Goal: Task Accomplishment & Management: Use online tool/utility

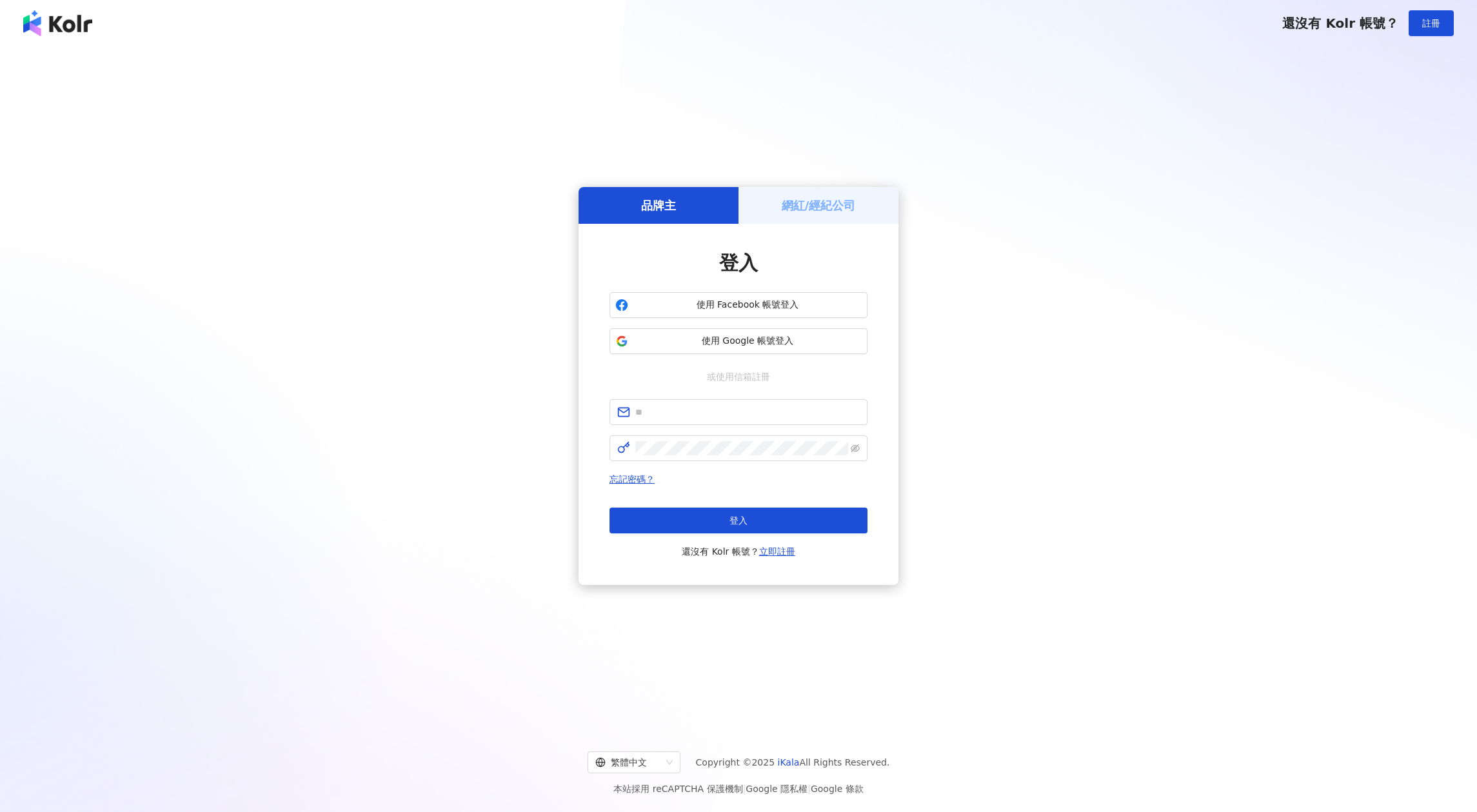
click at [834, 201] on h5 "網紅/經紀公司" at bounding box center [819, 205] width 74 height 16
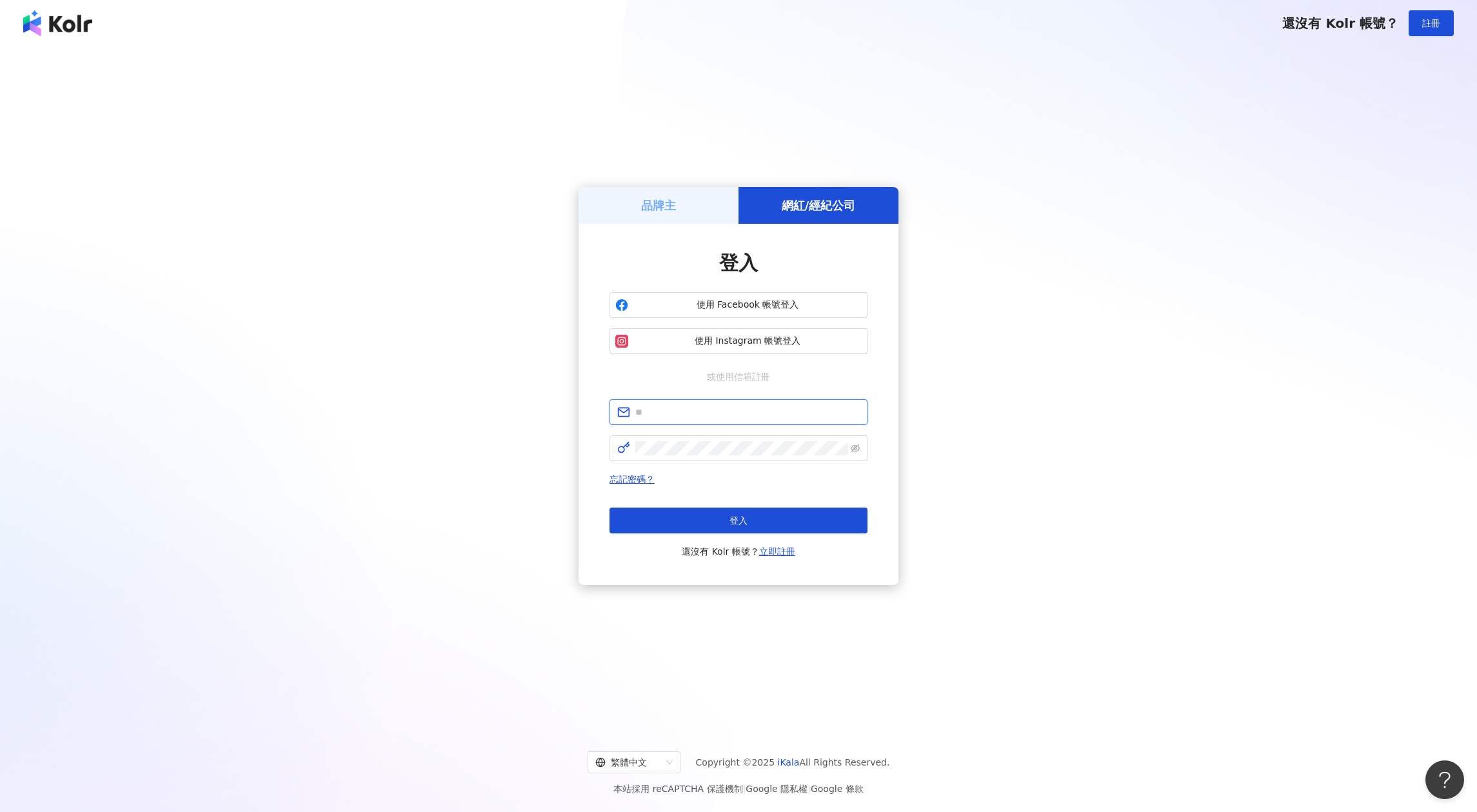
click at [703, 413] on input "text" at bounding box center [748, 412] width 224 height 14
type input "*"
type input "**********"
click button "登入" at bounding box center [738, 520] width 258 height 26
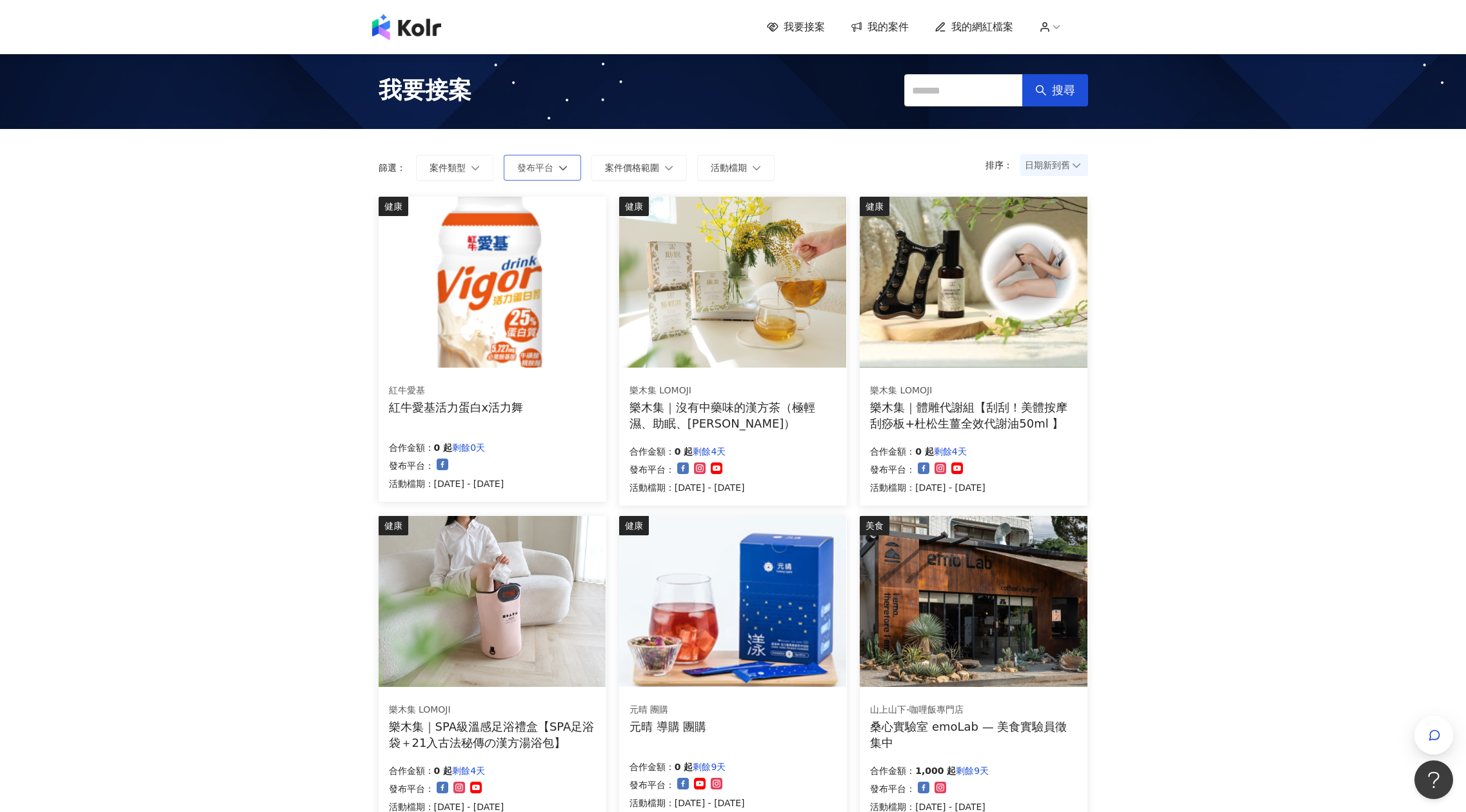
click at [558, 167] on button "發布平台" at bounding box center [543, 168] width 77 height 26
click at [530, 315] on label "Instagram" at bounding box center [556, 309] width 66 height 18
click at [545, 355] on button "套用" at bounding box center [567, 352] width 45 height 26
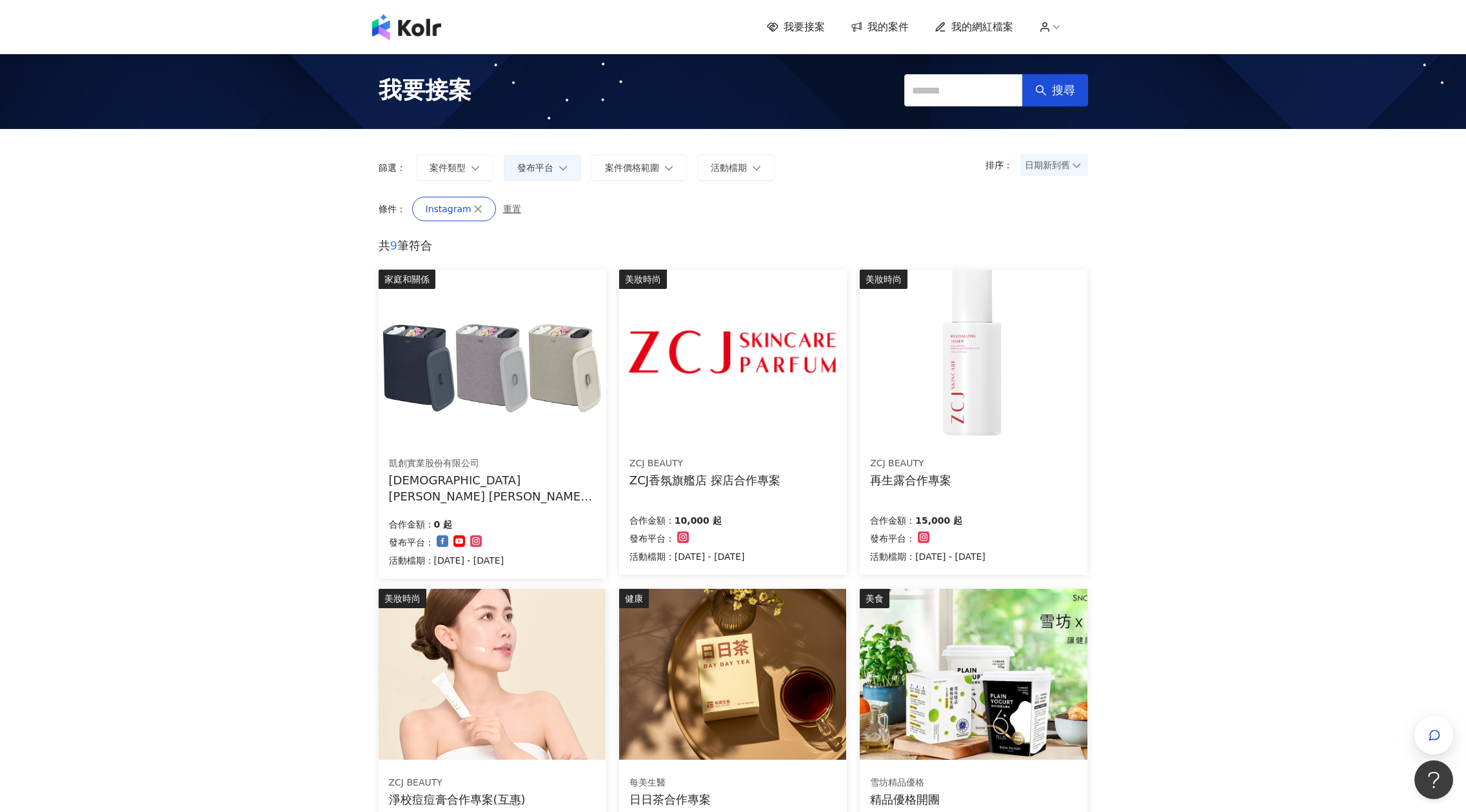
click at [530, 399] on img at bounding box center [492, 355] width 227 height 171
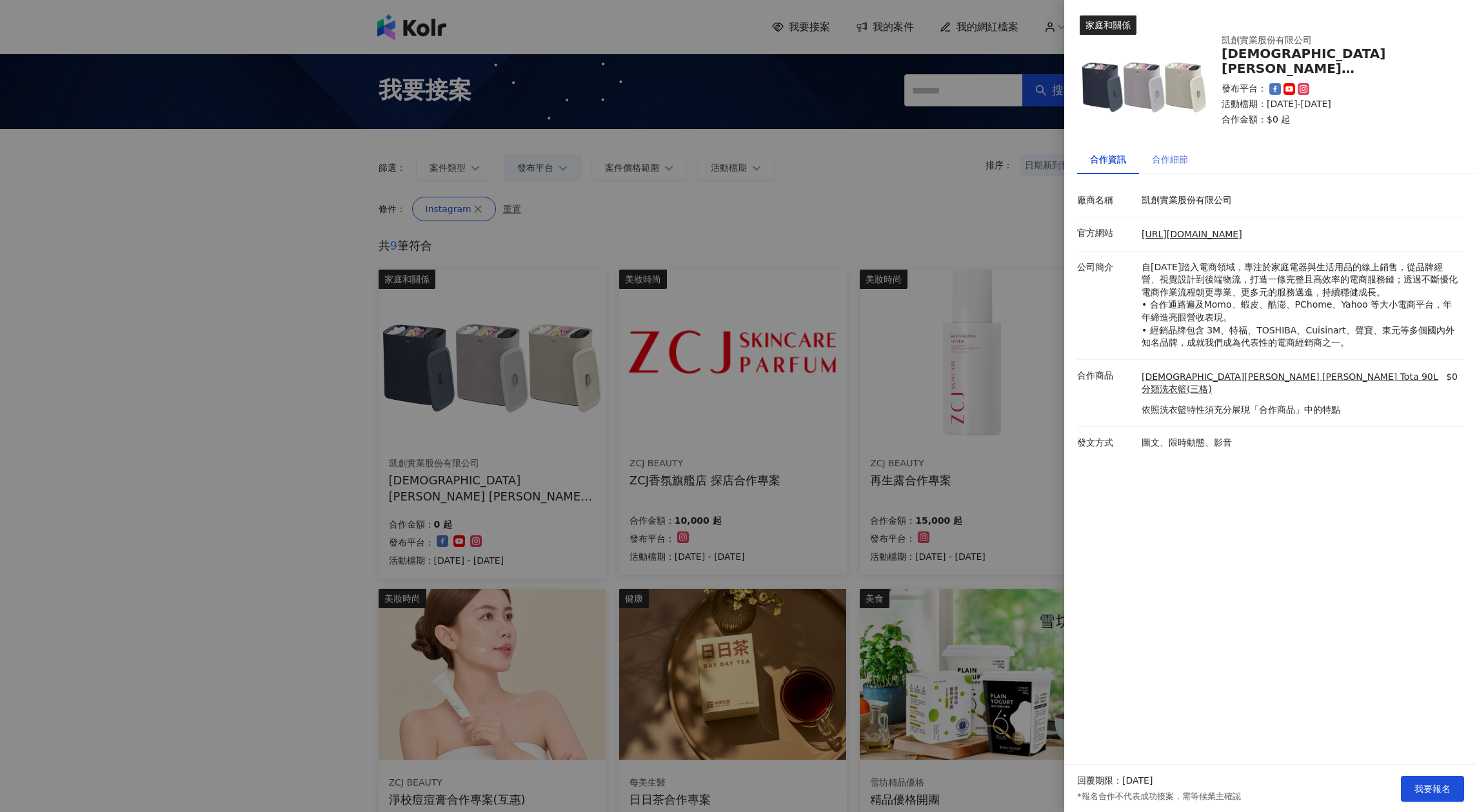
click at [1172, 167] on div "合作細節" at bounding box center [1170, 159] width 62 height 30
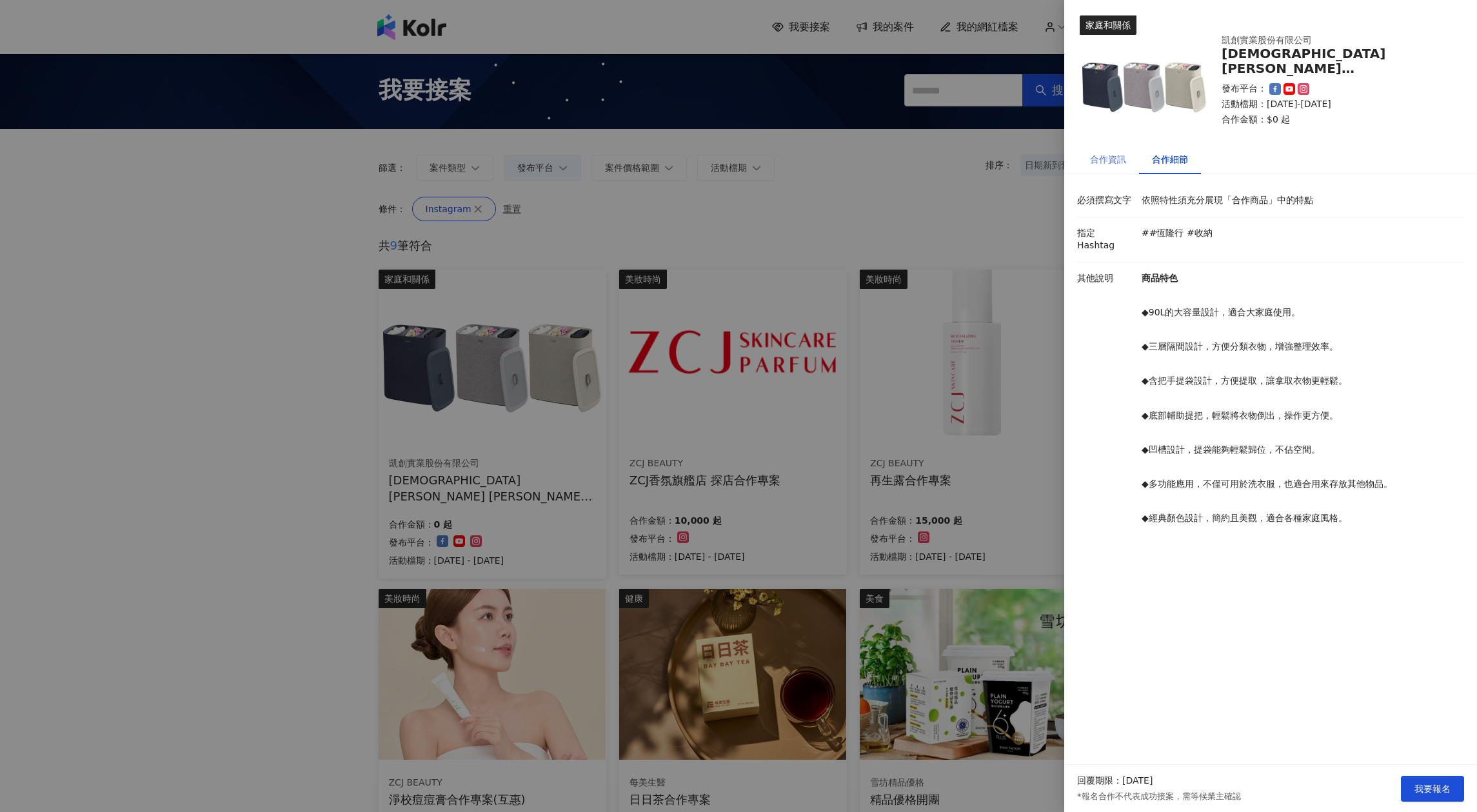
click at [1103, 167] on div "合作資訊" at bounding box center [1108, 159] width 62 height 30
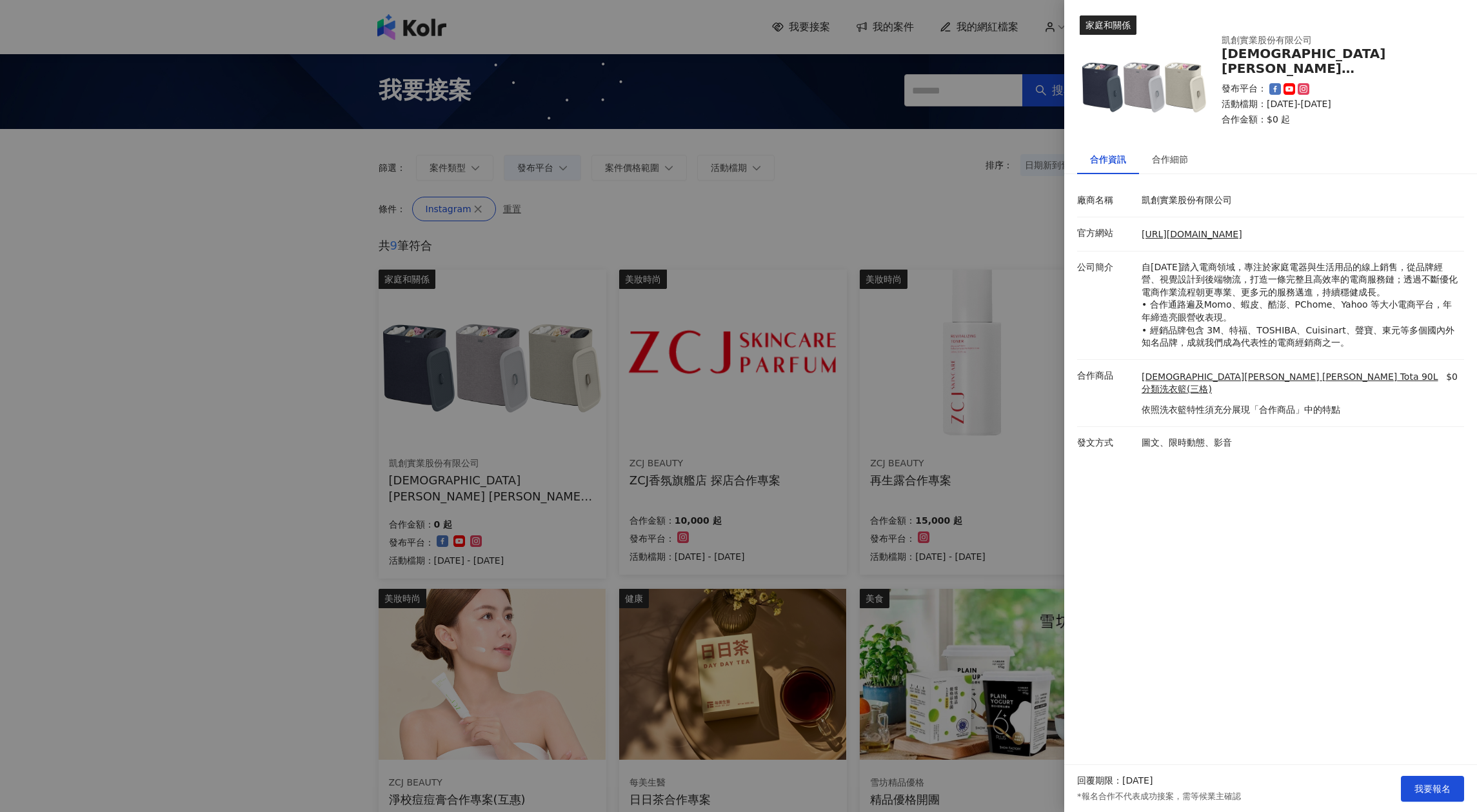
click at [747, 455] on div at bounding box center [738, 406] width 1477 height 812
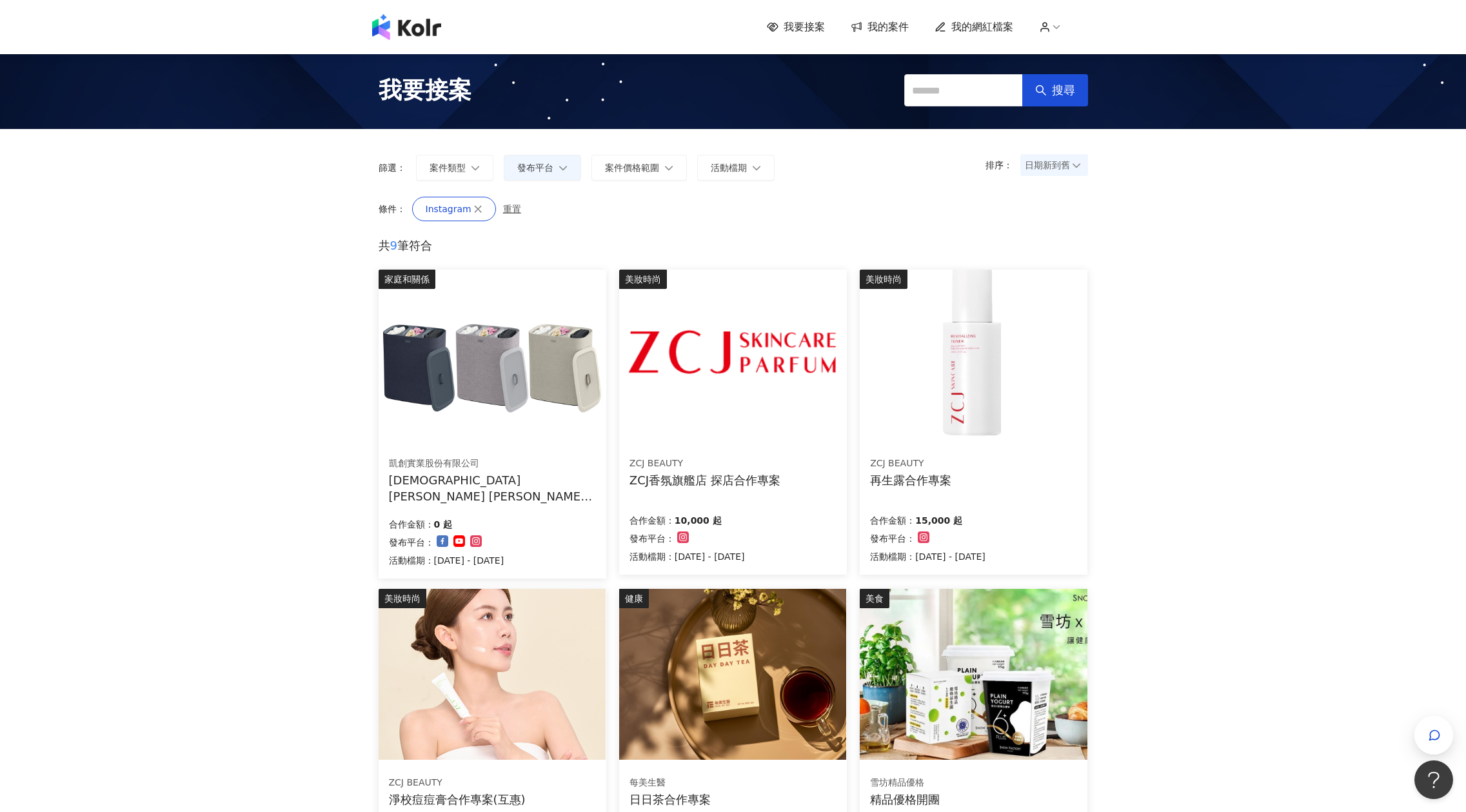
click at [744, 350] on img at bounding box center [733, 355] width 227 height 171
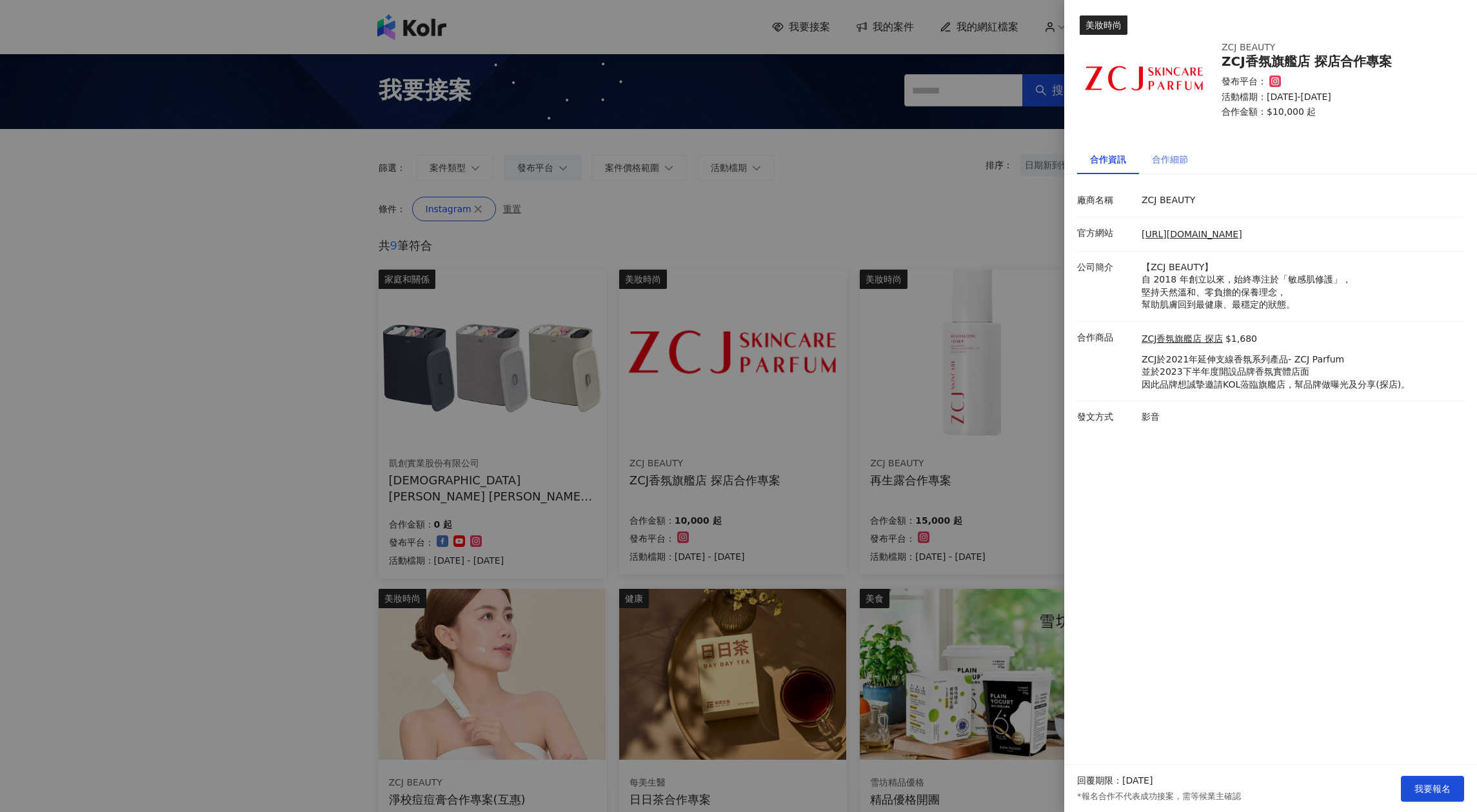
click at [1191, 158] on div "合作細節" at bounding box center [1170, 159] width 62 height 30
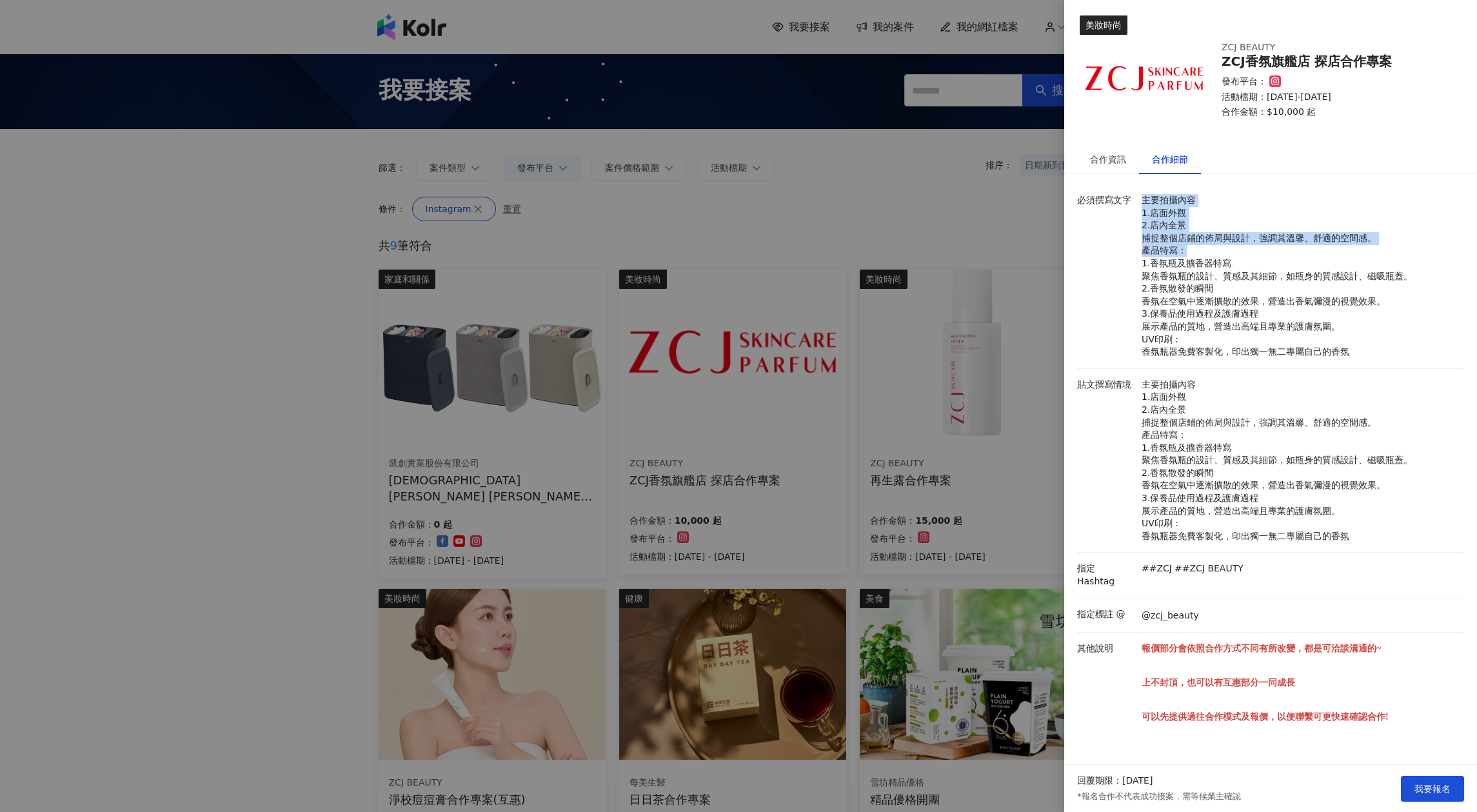
drag, startPoint x: 1134, startPoint y: 214, endPoint x: 1292, endPoint y: 251, distance: 162.3
click at [1292, 251] on div "必須撰寫文字 主要拍攝內容 1.店面外觀 2.店內全景 捕捉整個店鋪的佈局與設計，強調其溫馨、舒適的空間感。 產品特寫： 1.香氛瓶及擴香器特寫 聚焦香氛瓶的…" at bounding box center [1267, 277] width 387 height 164
click at [1283, 416] on p "主要拍攝內容 1.店面外觀 2.店內全景 捕捉整個店鋪的佈局與設計，強調其溫馨、舒適的空間感。 產品特寫： 1.香氛瓶及擴香器特寫 聚焦香氛瓶的設計、質感及其…" at bounding box center [1300, 461] width 316 height 164
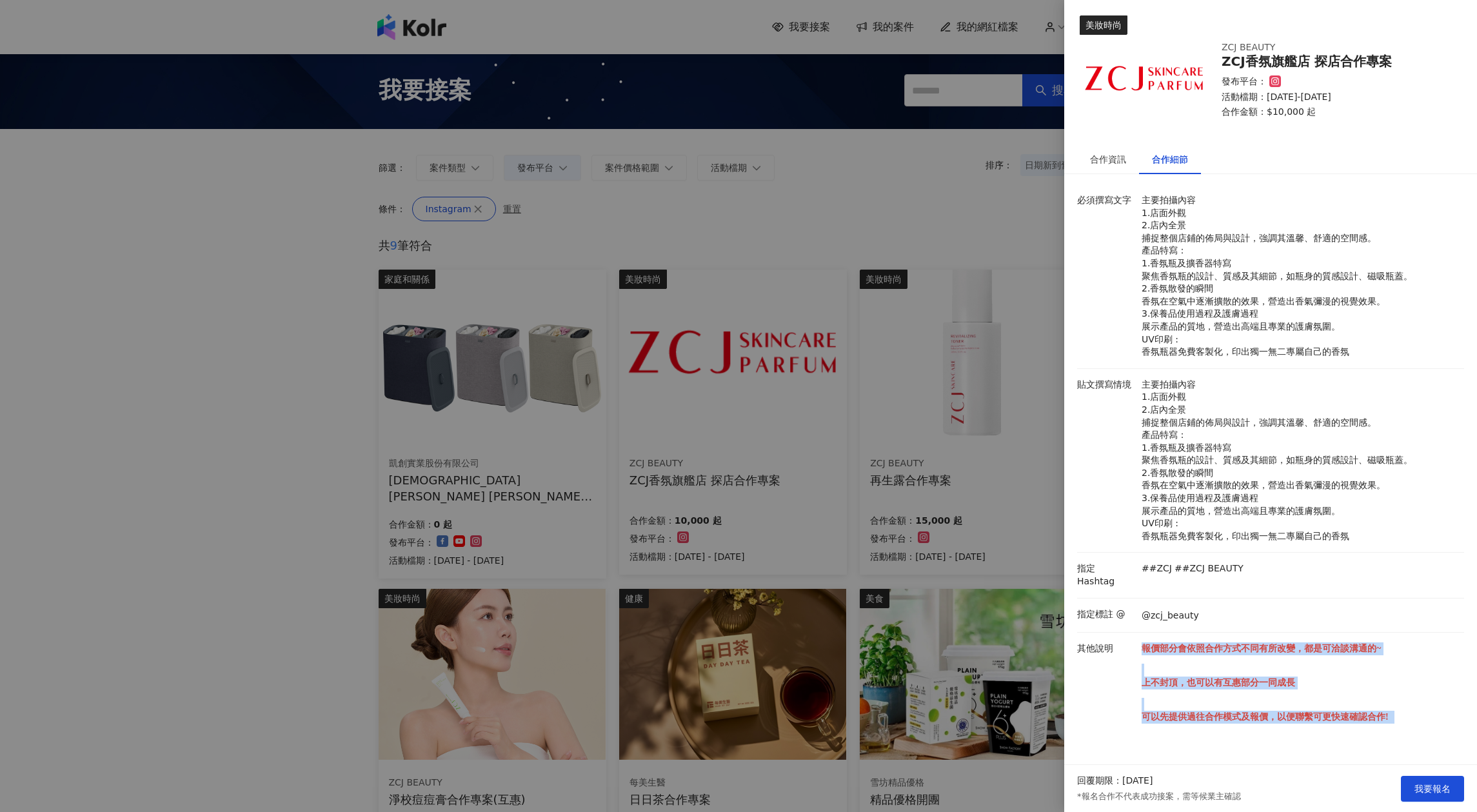
drag, startPoint x: 1146, startPoint y: 637, endPoint x: 1416, endPoint y: 723, distance: 283.4
click at [1416, 723] on p "報價部分會依照合作方式不同有所改變，都是可洽談溝通的~ 上不封頂，也可以有互惠部分一同成長 可以先提供過往合作模式及報價，以便聯繫可更快速確認合作!" at bounding box center [1300, 694] width 316 height 103
click at [1416, 721] on p "報價部分會依照合作方式不同有所改變，都是可洽談溝通的~ 上不封頂，也可以有互惠部分一同成長 可以先提供過往合作模式及報價，以便聯繫可更快速確認合作!" at bounding box center [1300, 694] width 316 height 103
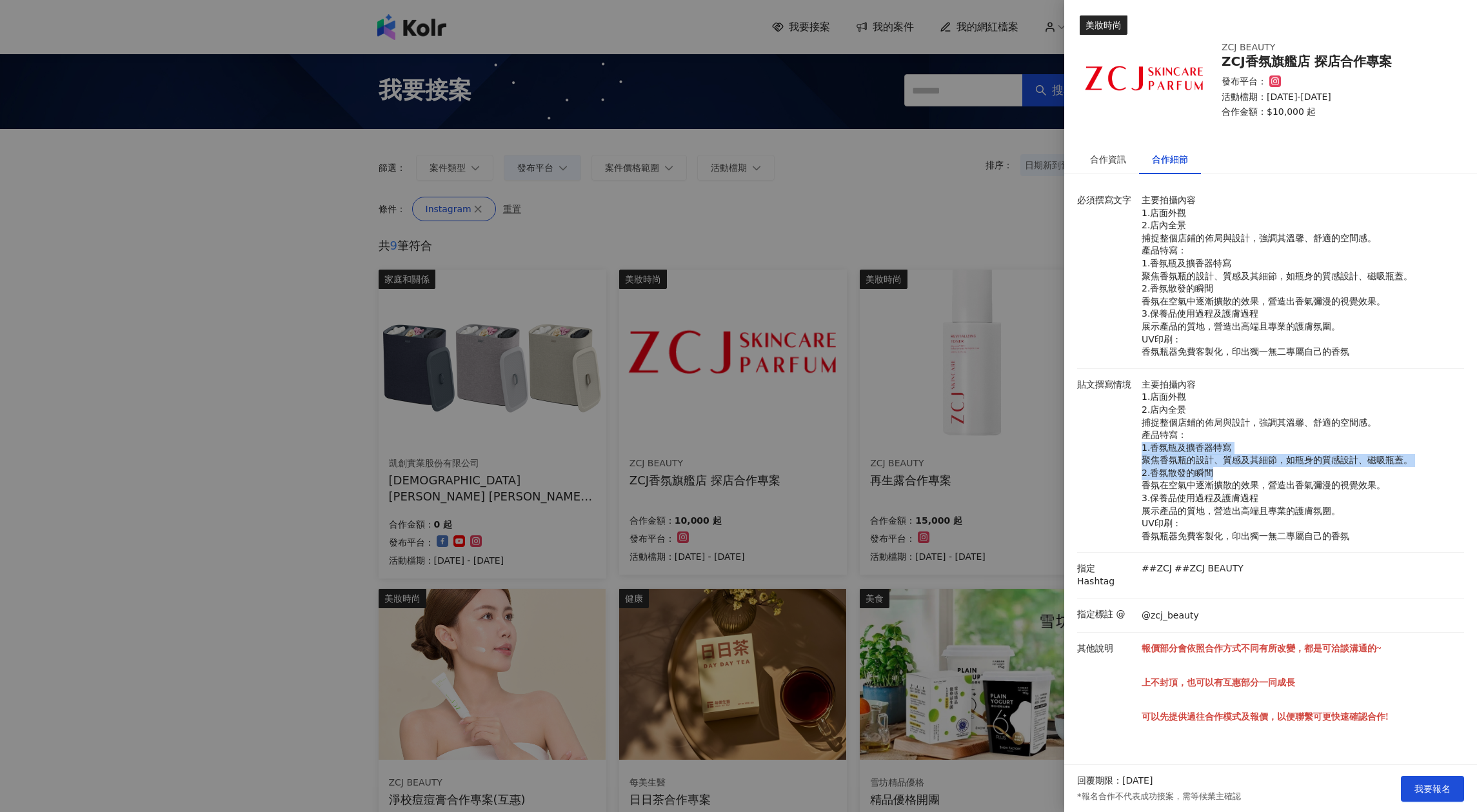
drag, startPoint x: 1148, startPoint y: 451, endPoint x: 1270, endPoint y: 479, distance: 125.2
click at [1270, 479] on div "主要拍攝內容 1.店面外觀 2.店內全景 捕捉整個店鋪的佈局與設計，強調其溫馨、舒適的空間感。 產品特寫： 1.香氛瓶及擴香器特寫 聚焦香氛瓶的設計、質感及其…" at bounding box center [1299, 461] width 322 height 164
click at [1267, 505] on p "主要拍攝內容 1.店面外觀 2.店內全景 捕捉整個店鋪的佈局與設計，強調其溫馨、舒適的空間感。 產品特寫： 1.香氛瓶及擴香器特寫 聚焦香氛瓶的設計、質感及其…" at bounding box center [1300, 461] width 316 height 164
drag, startPoint x: 1150, startPoint y: 603, endPoint x: 1257, endPoint y: 606, distance: 107.0
click at [1257, 608] on div "@zcj_beauty" at bounding box center [1299, 615] width 322 height 14
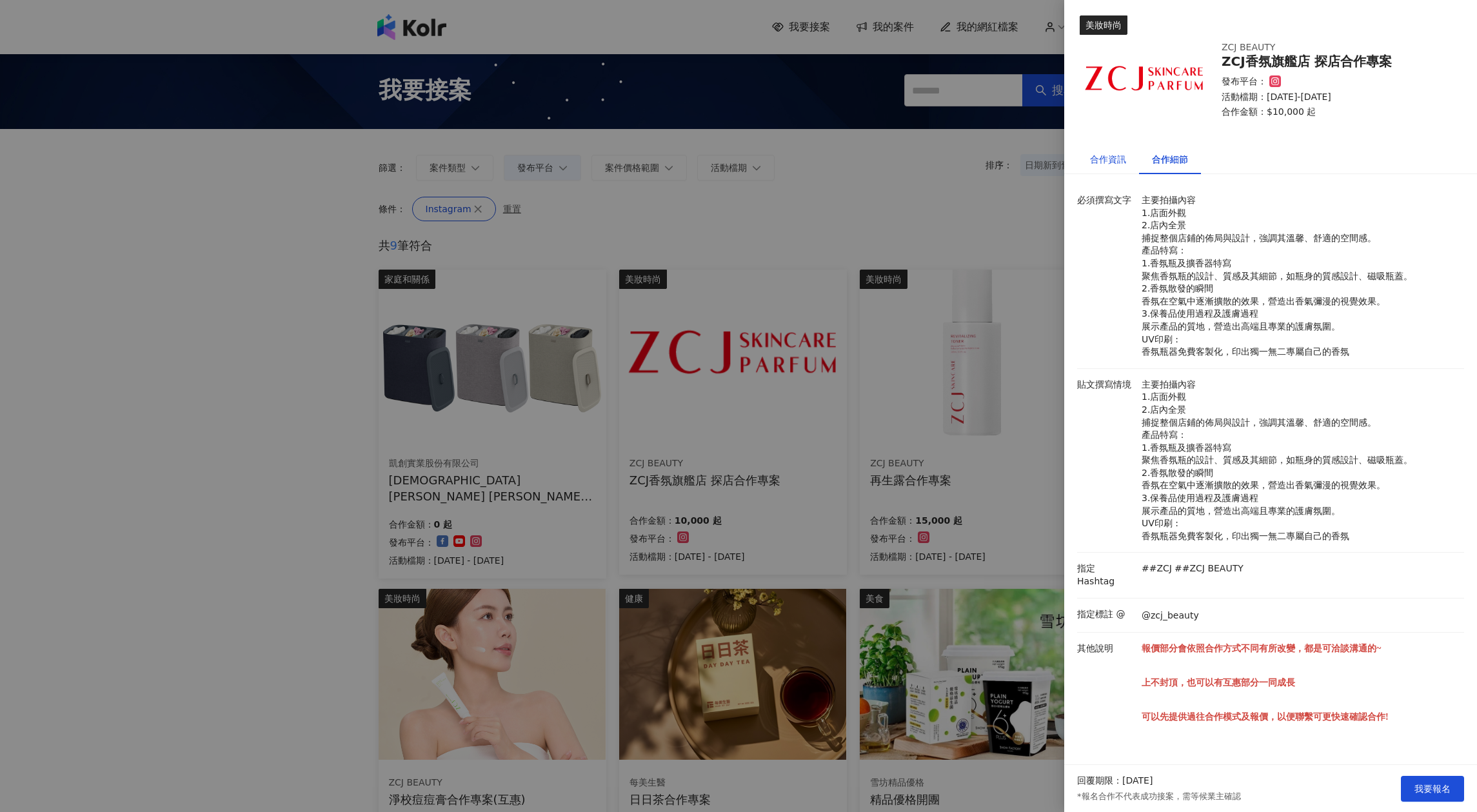
click at [1115, 162] on div "合作資訊" at bounding box center [1108, 159] width 36 height 14
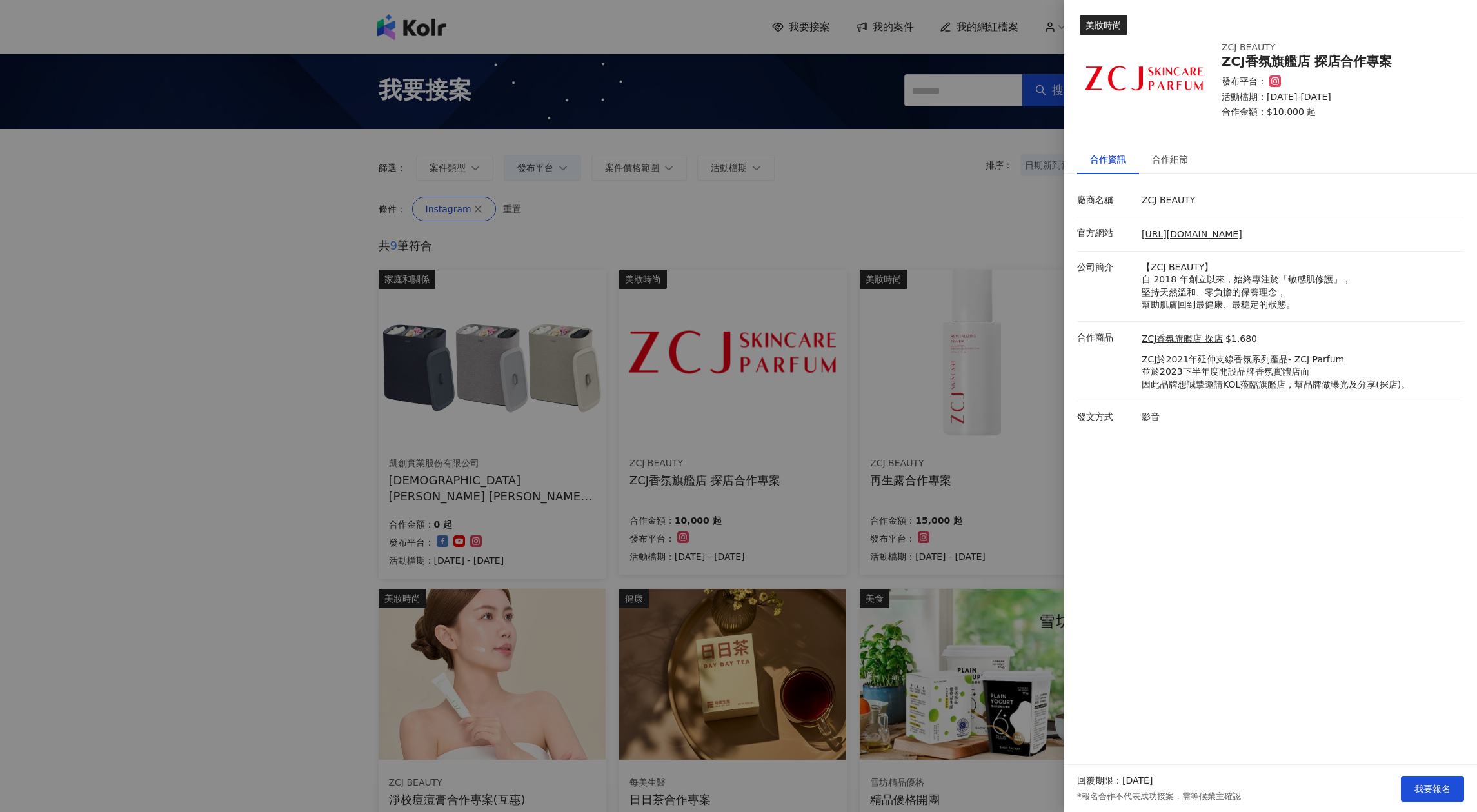
click at [809, 200] on div at bounding box center [738, 406] width 1477 height 812
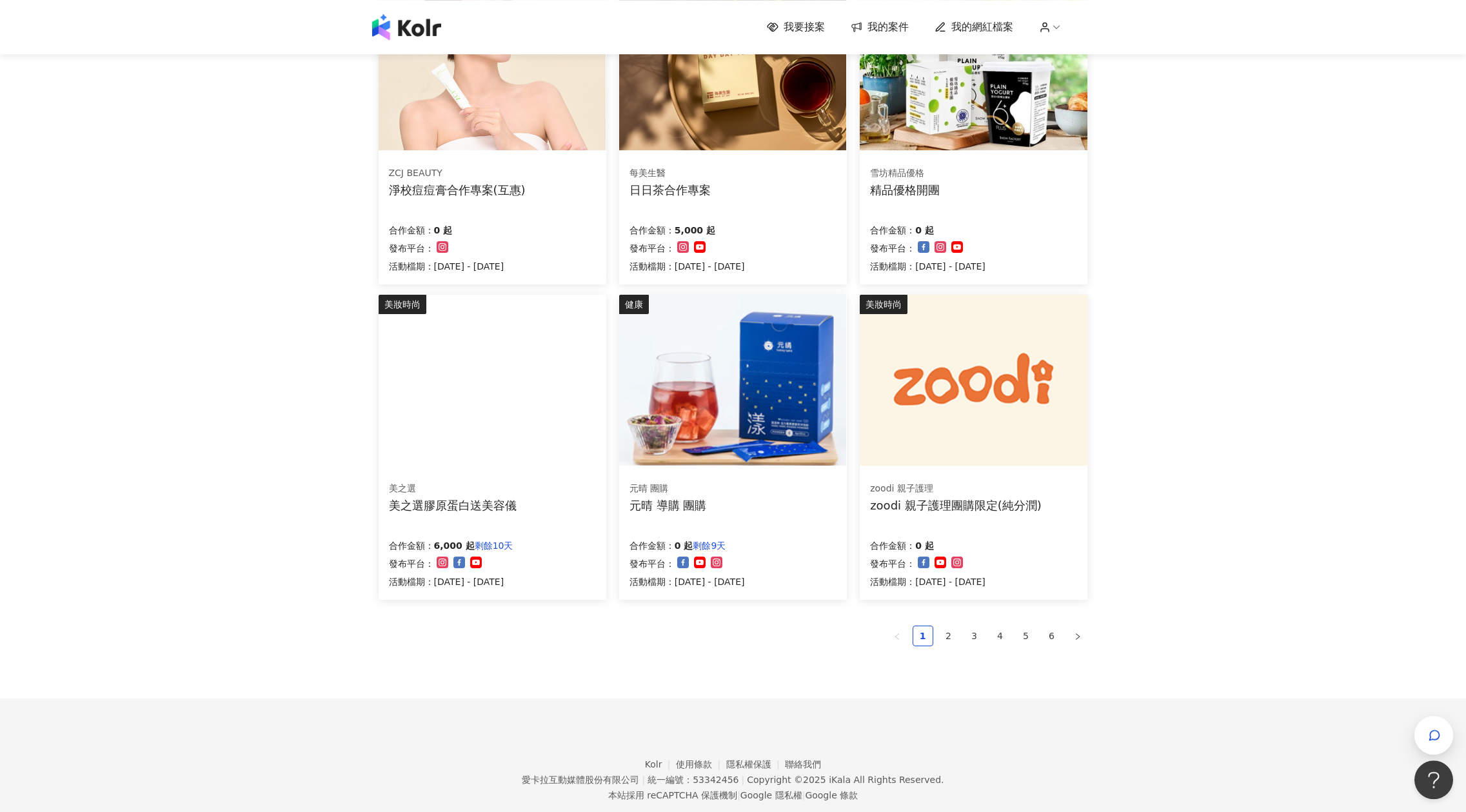
scroll to position [627, 0]
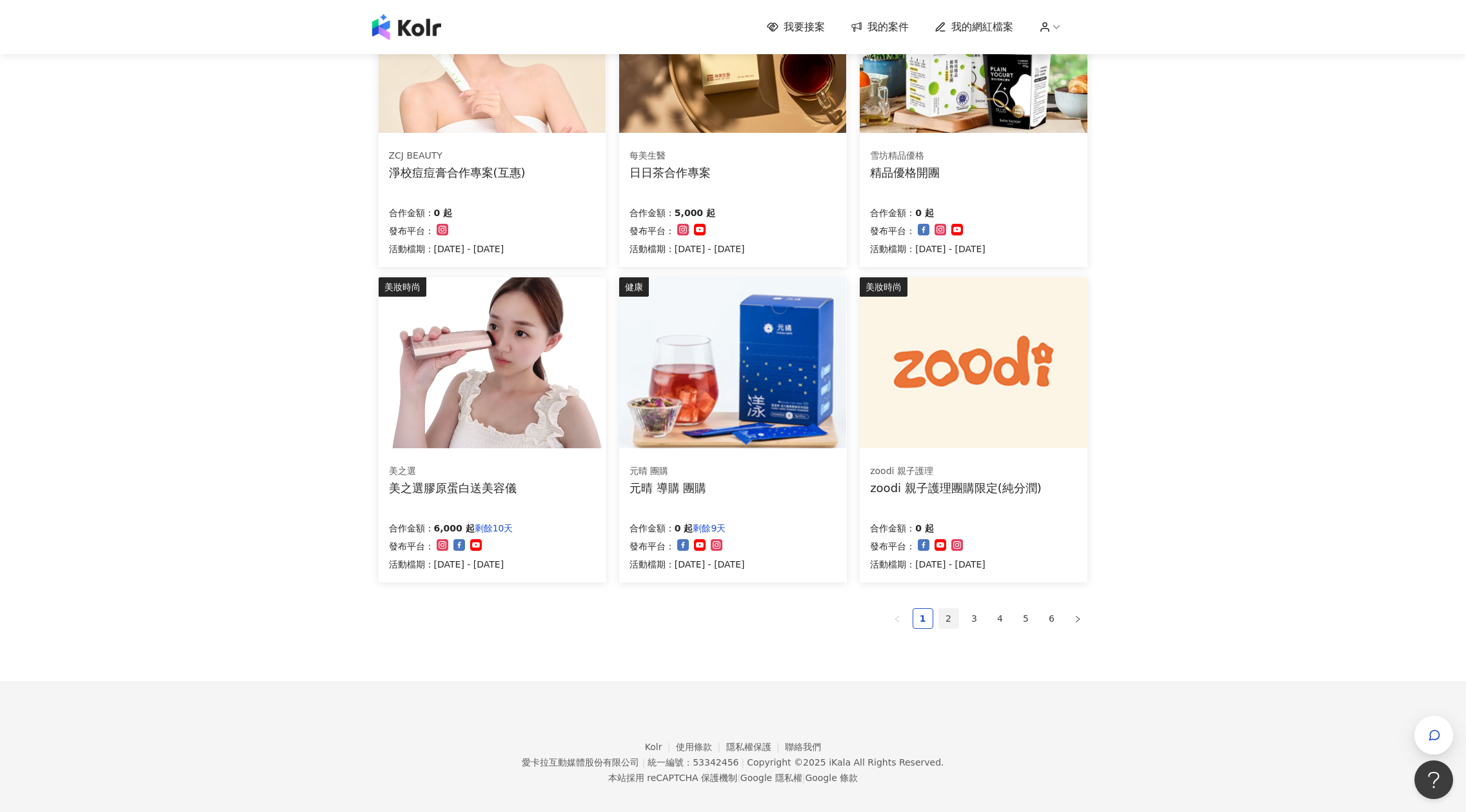
click at [954, 625] on link "2" at bounding box center [949, 618] width 19 height 19
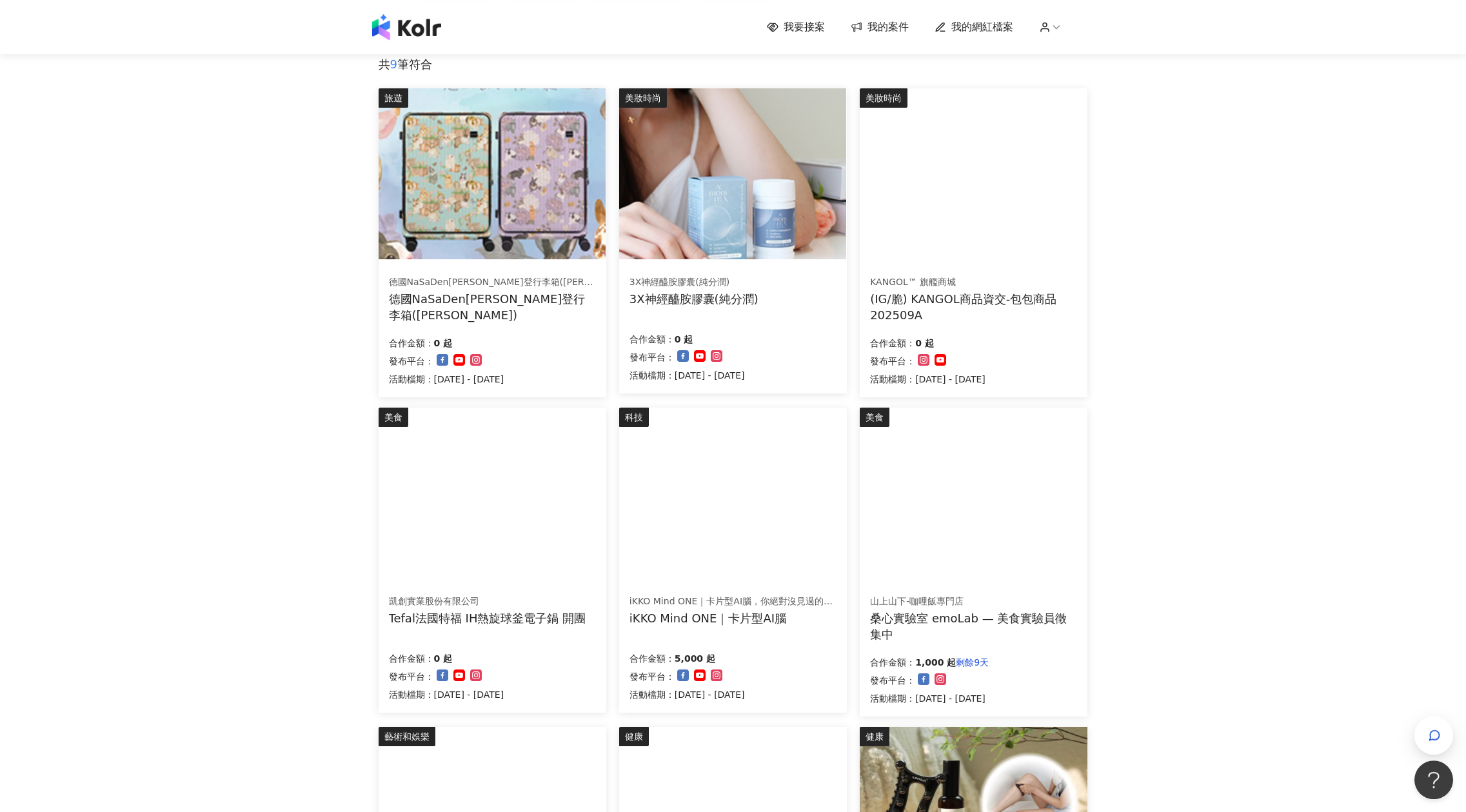
scroll to position [209, 0]
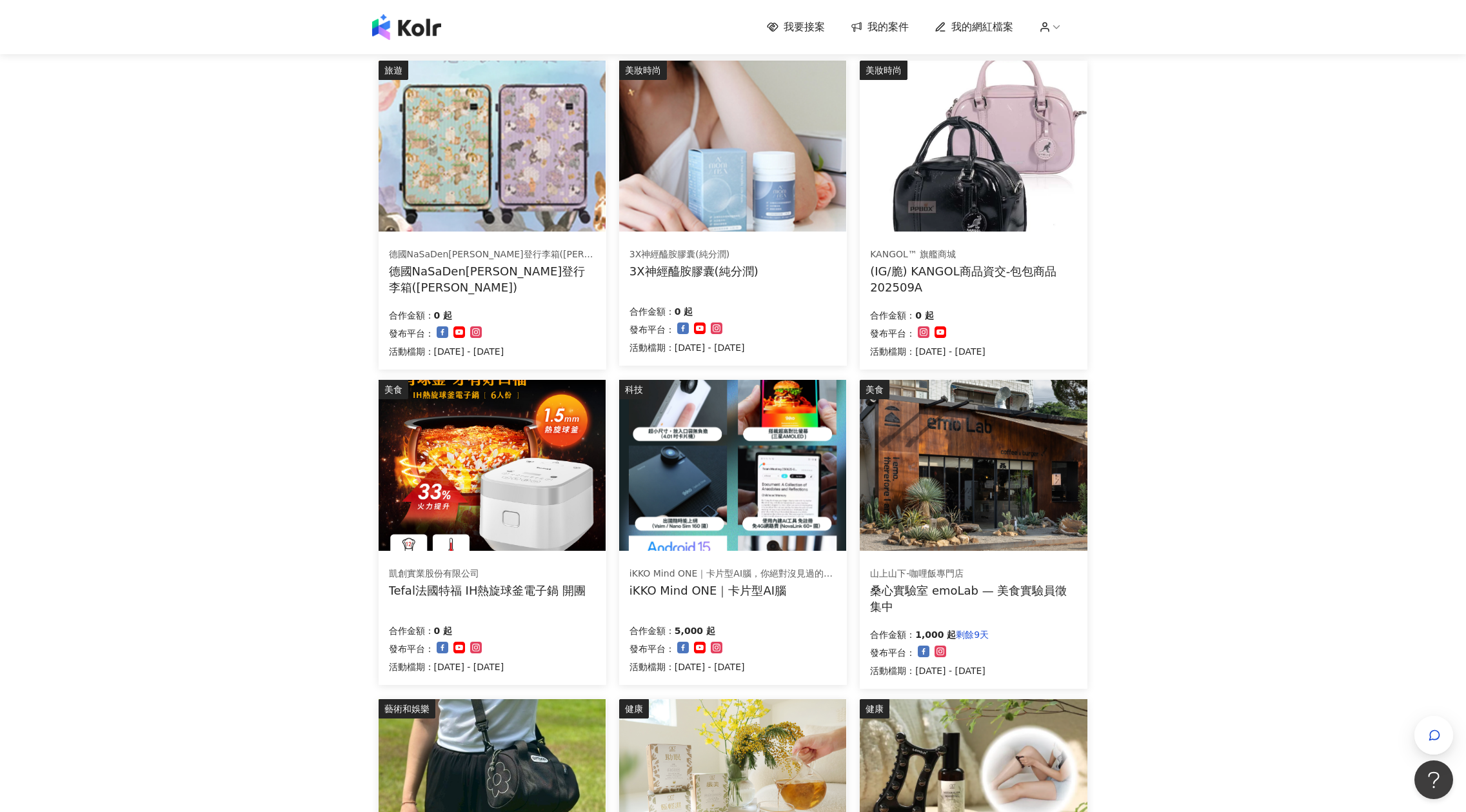
click at [978, 177] on img at bounding box center [974, 146] width 227 height 171
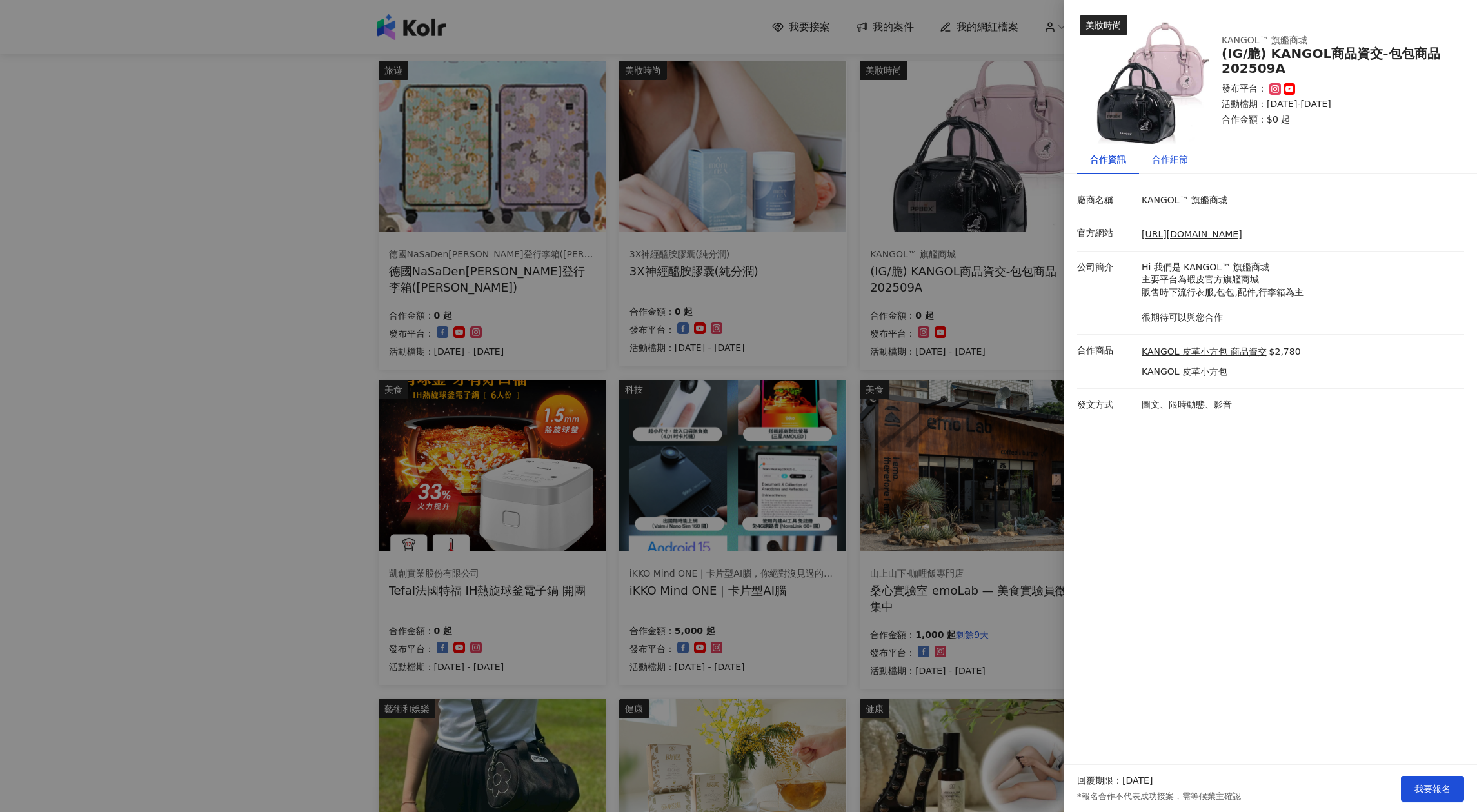
click at [1165, 162] on div "合作細節" at bounding box center [1170, 159] width 36 height 14
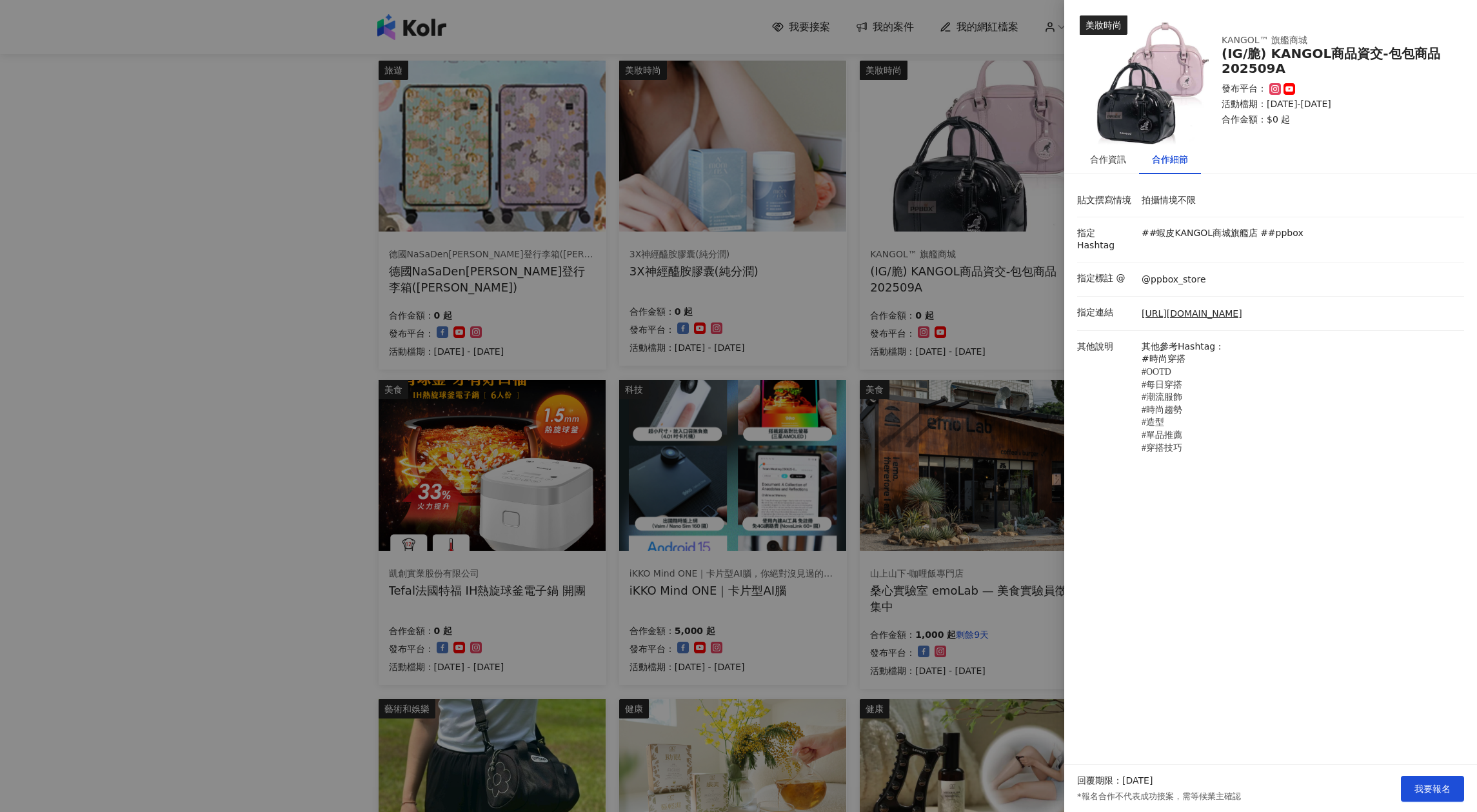
click at [999, 365] on div at bounding box center [738, 406] width 1477 height 812
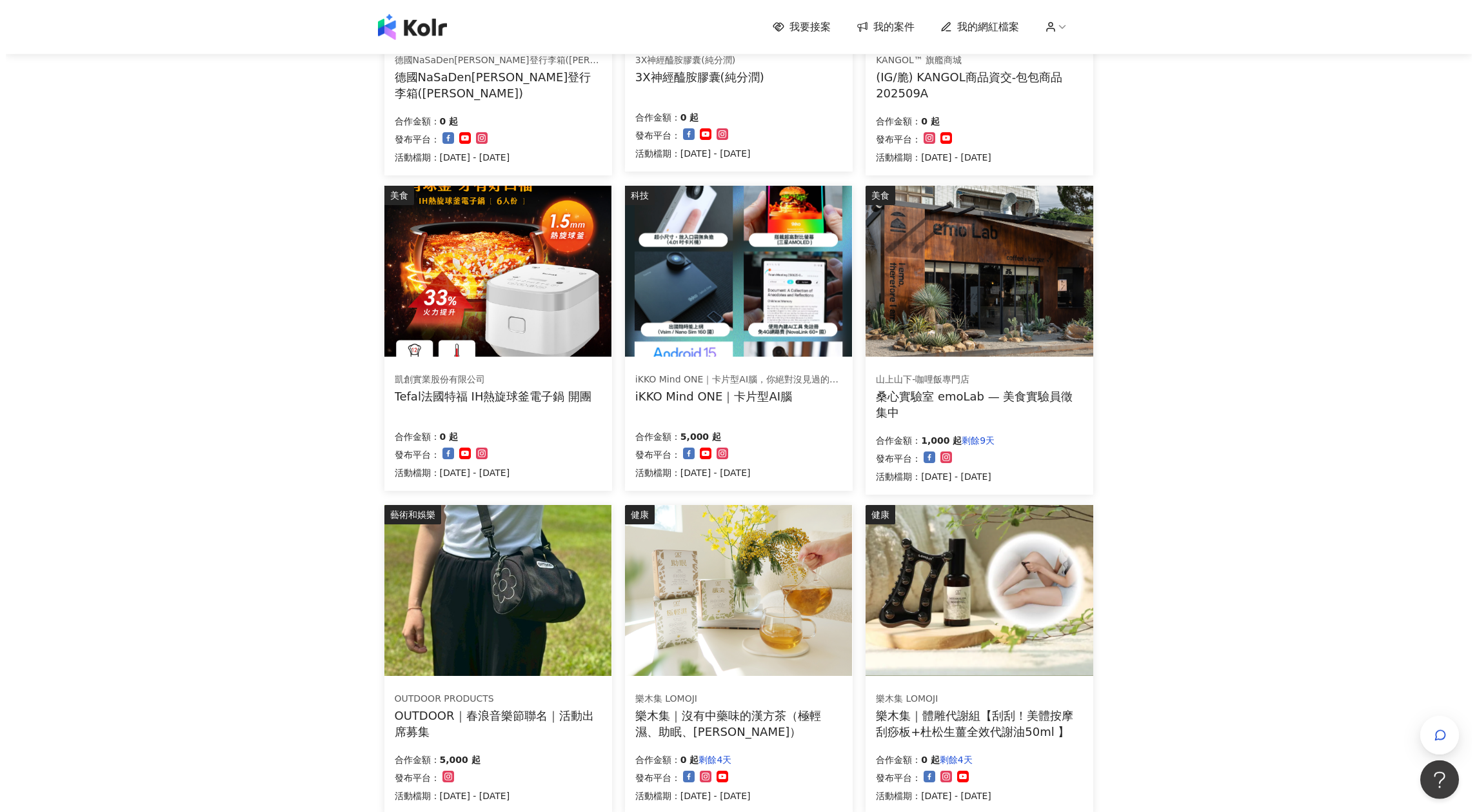
scroll to position [418, 0]
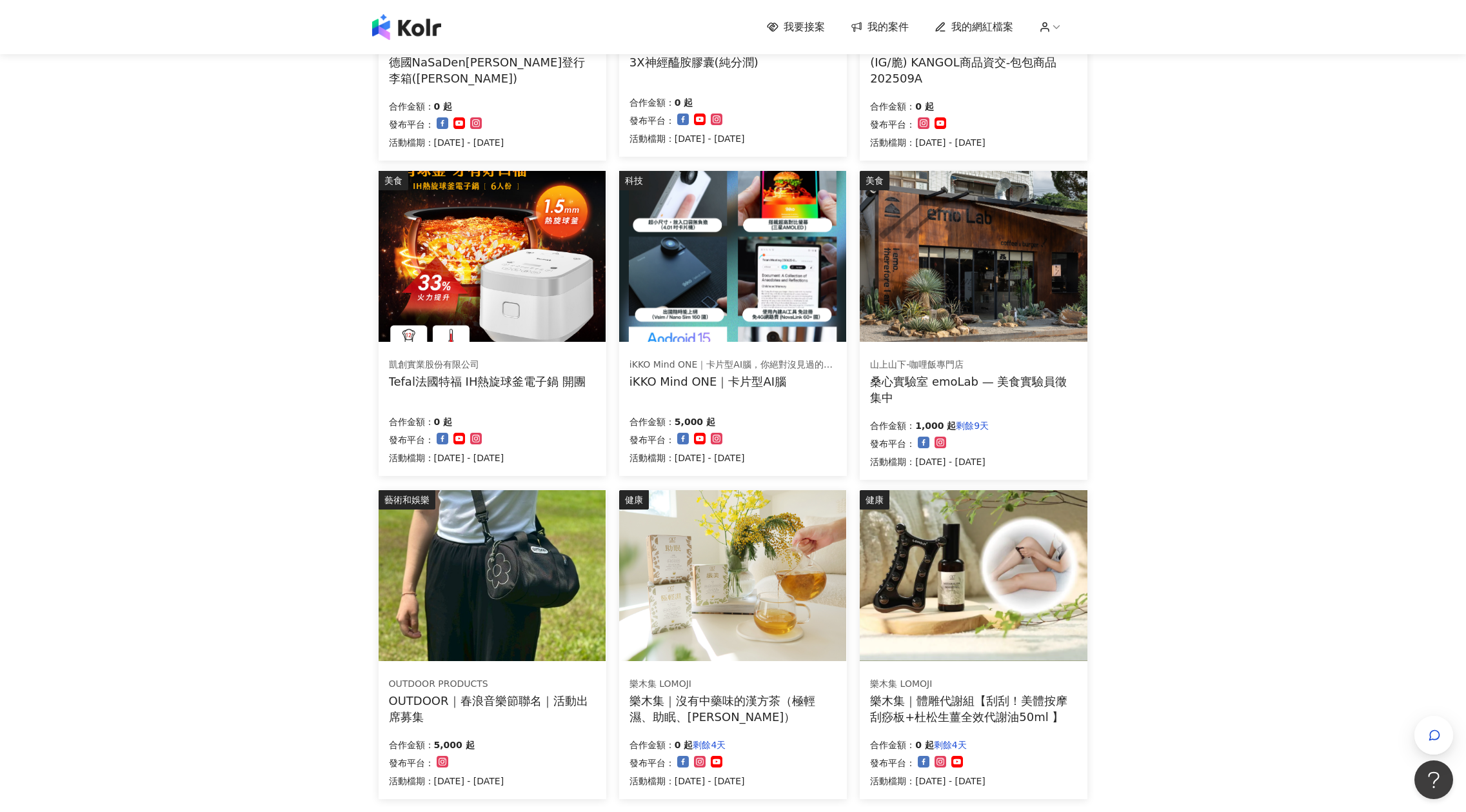
click at [806, 282] on img at bounding box center [733, 256] width 227 height 171
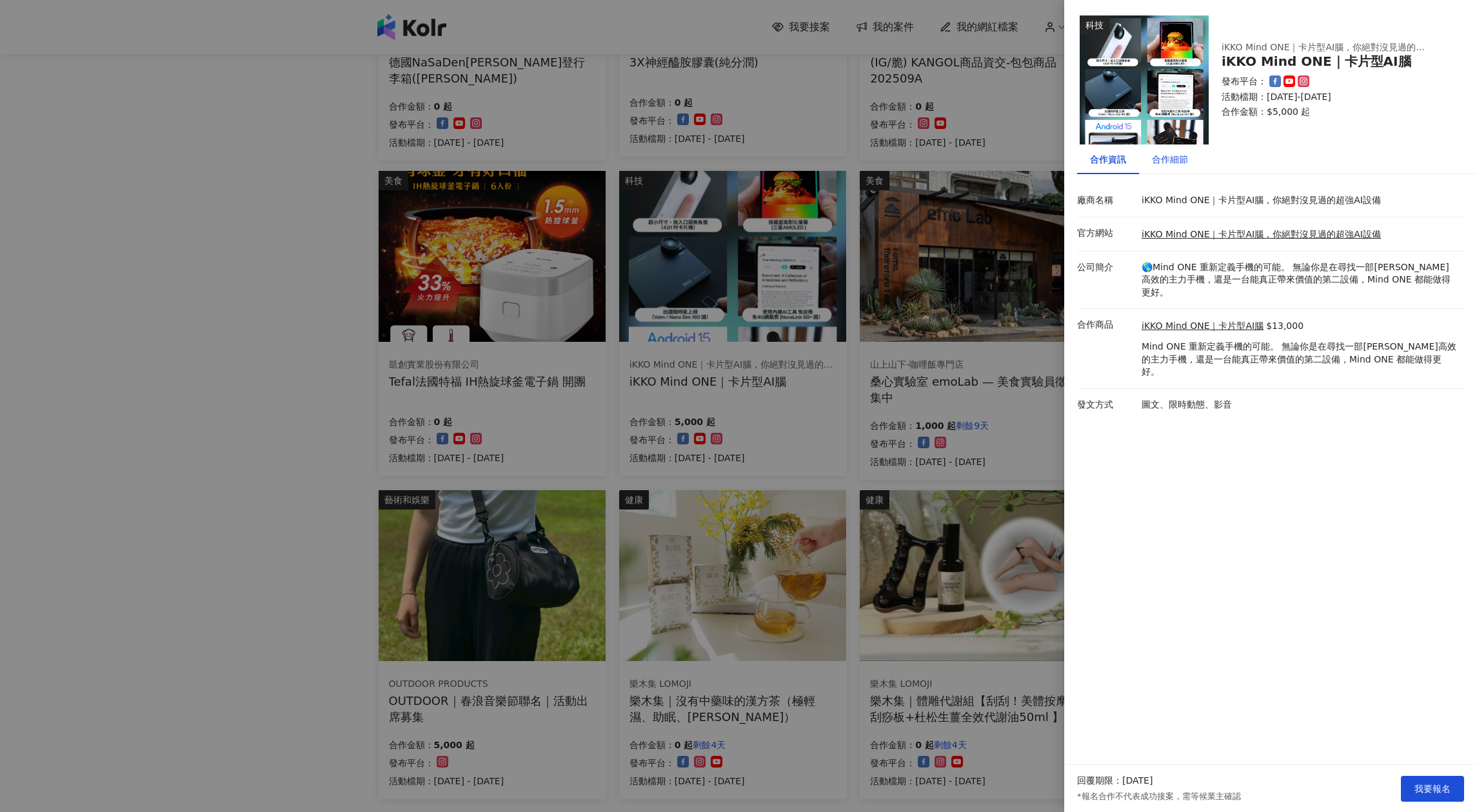
click at [1160, 163] on div "合作細節" at bounding box center [1170, 159] width 36 height 14
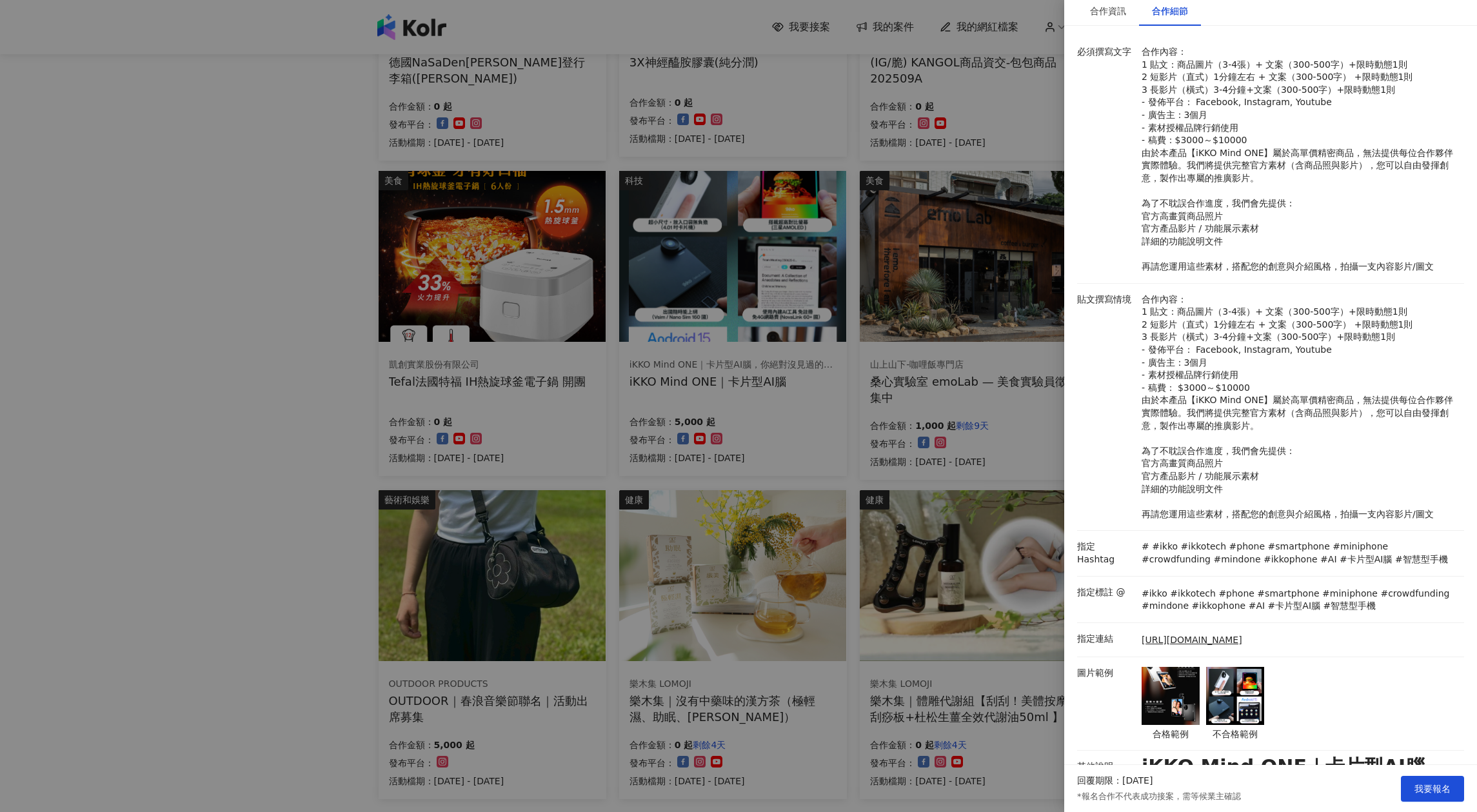
scroll to position [279, 0]
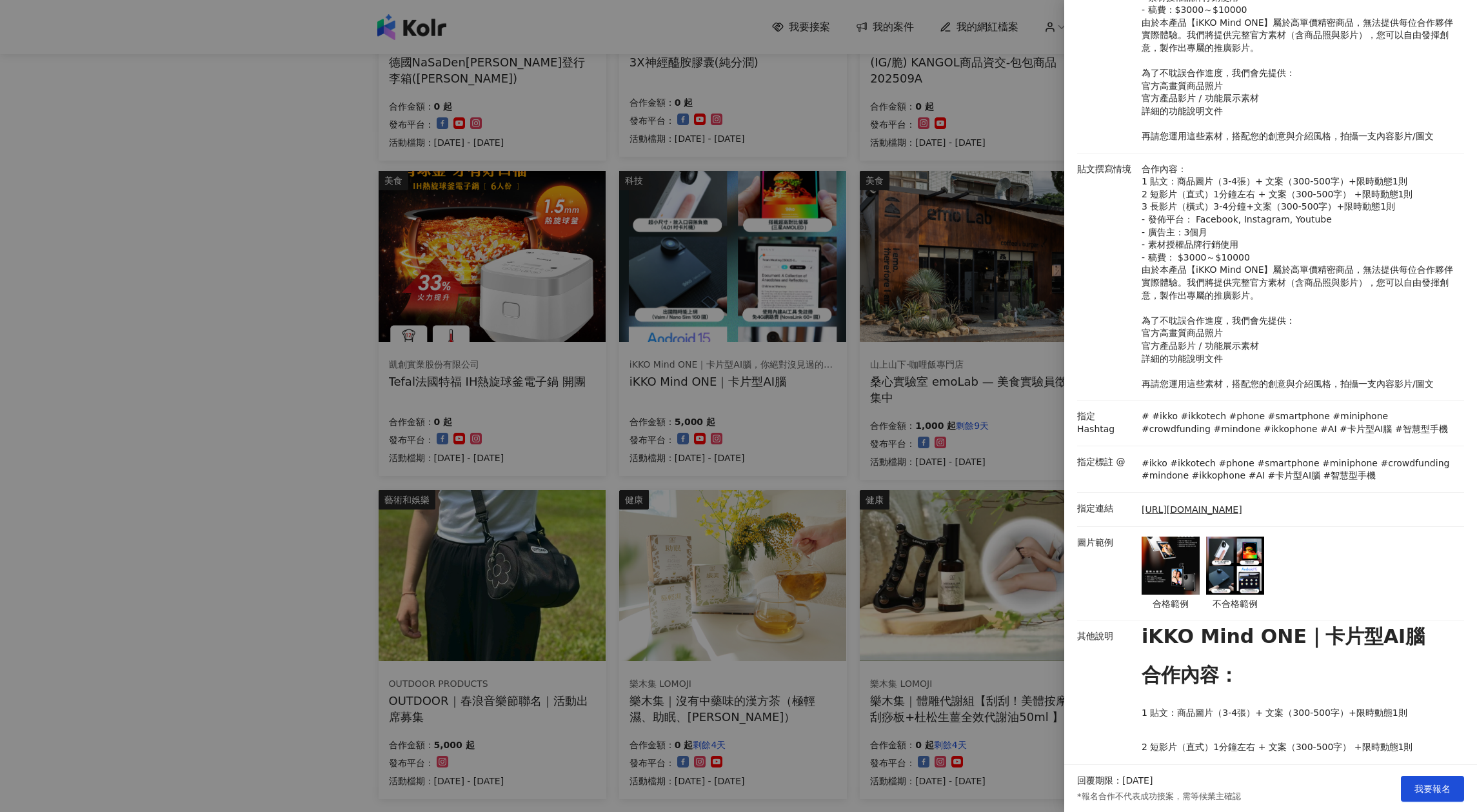
click at [1165, 565] on img at bounding box center [1170, 565] width 58 height 58
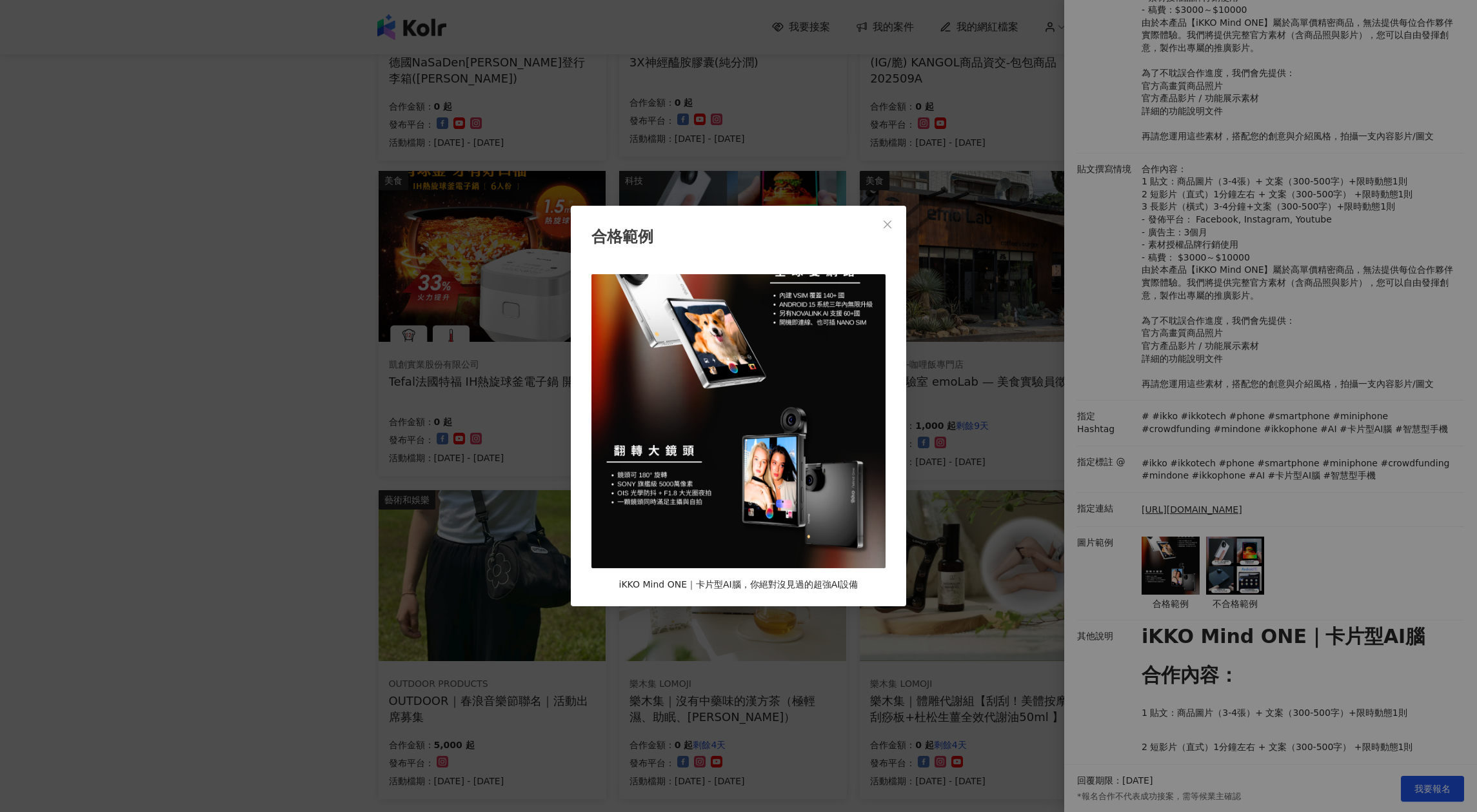
click at [1232, 580] on div "合格範例 iKKO Mind ONE｜卡片型AI腦，你絕對沒見過的超強AI設備" at bounding box center [738, 406] width 1477 height 812
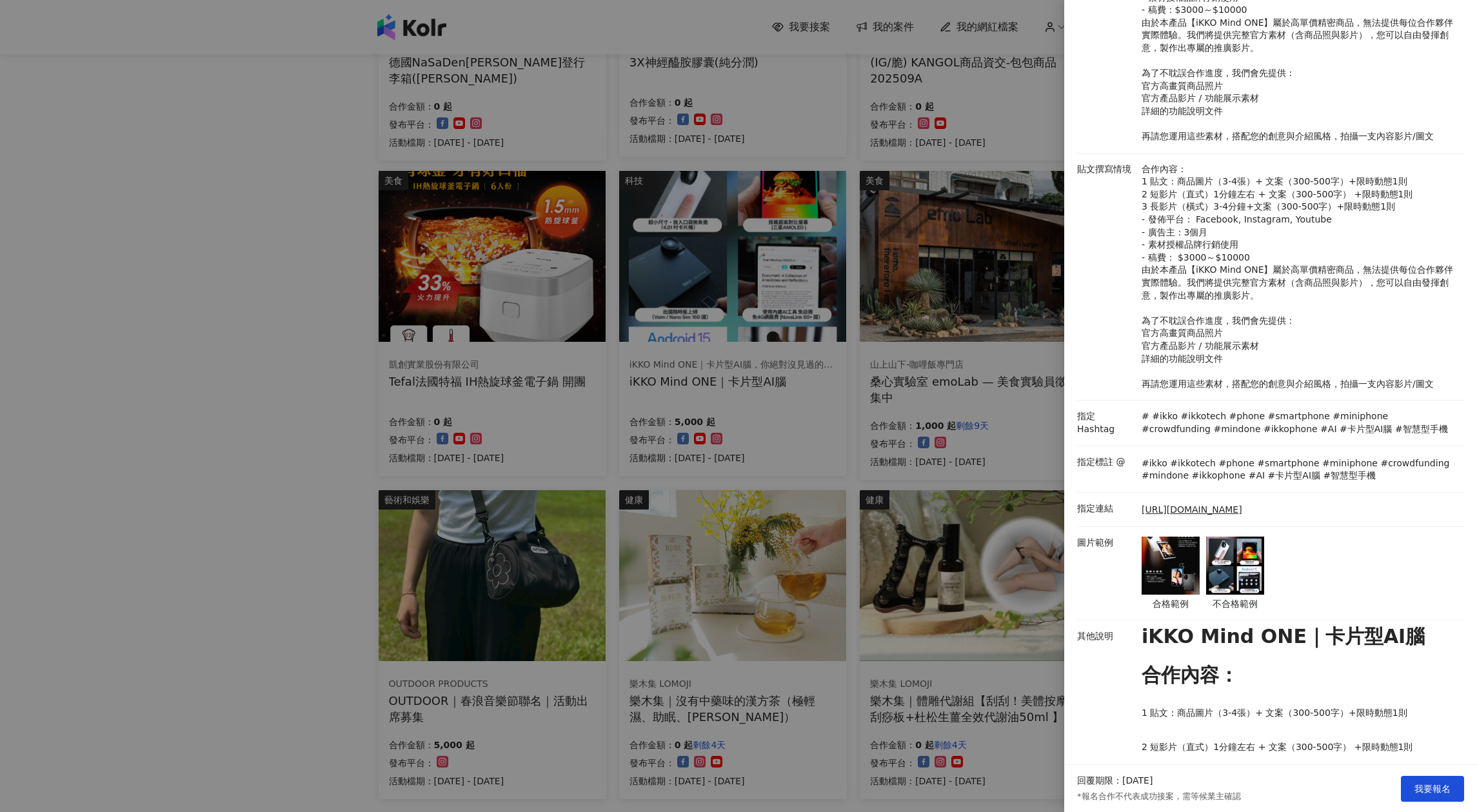
click at [1262, 595] on img at bounding box center [1235, 565] width 58 height 58
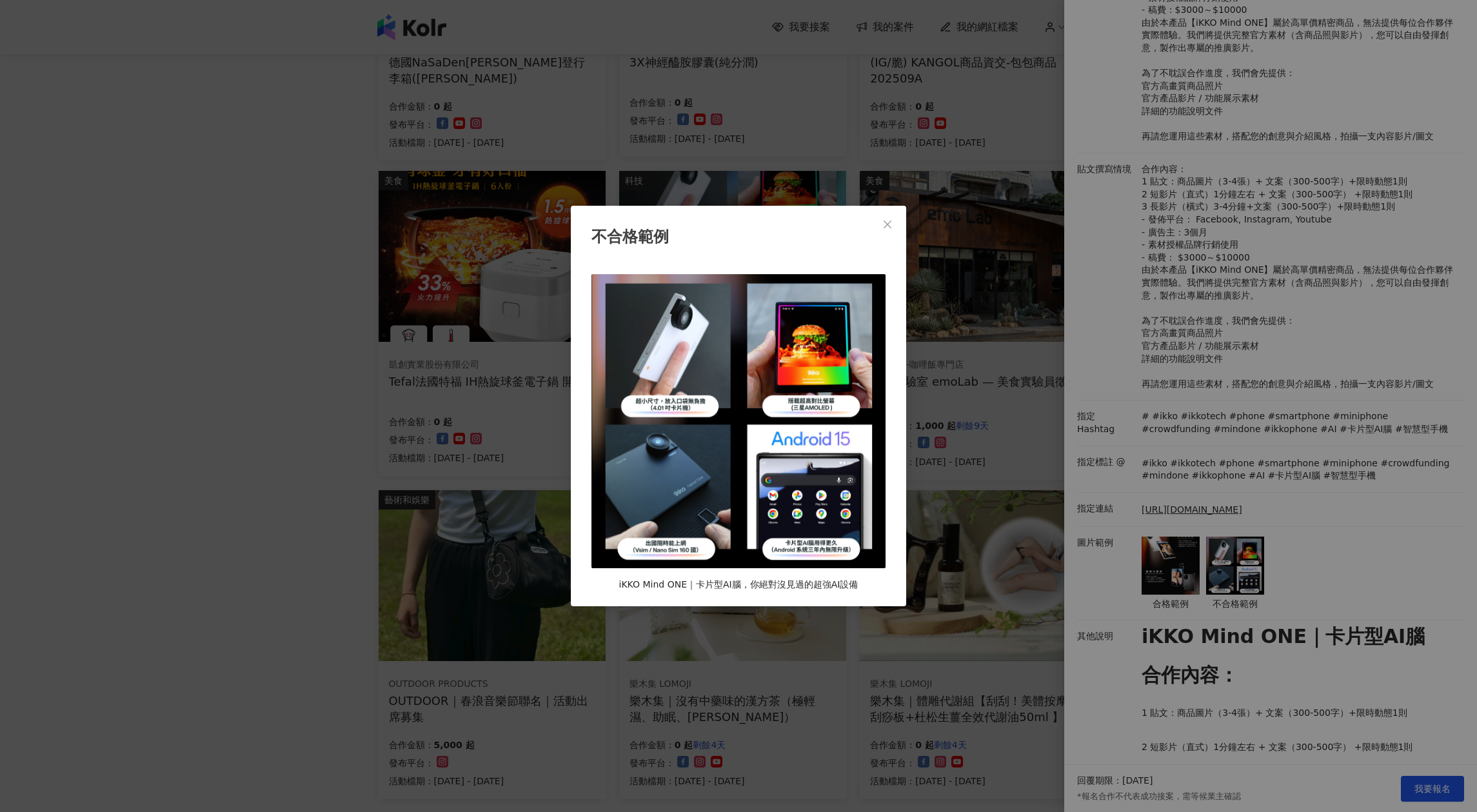
click at [1233, 596] on div "不合格範例 iKKO Mind ONE｜卡片型AI腦，你絕對沒見過的超強AI設備" at bounding box center [738, 406] width 1477 height 812
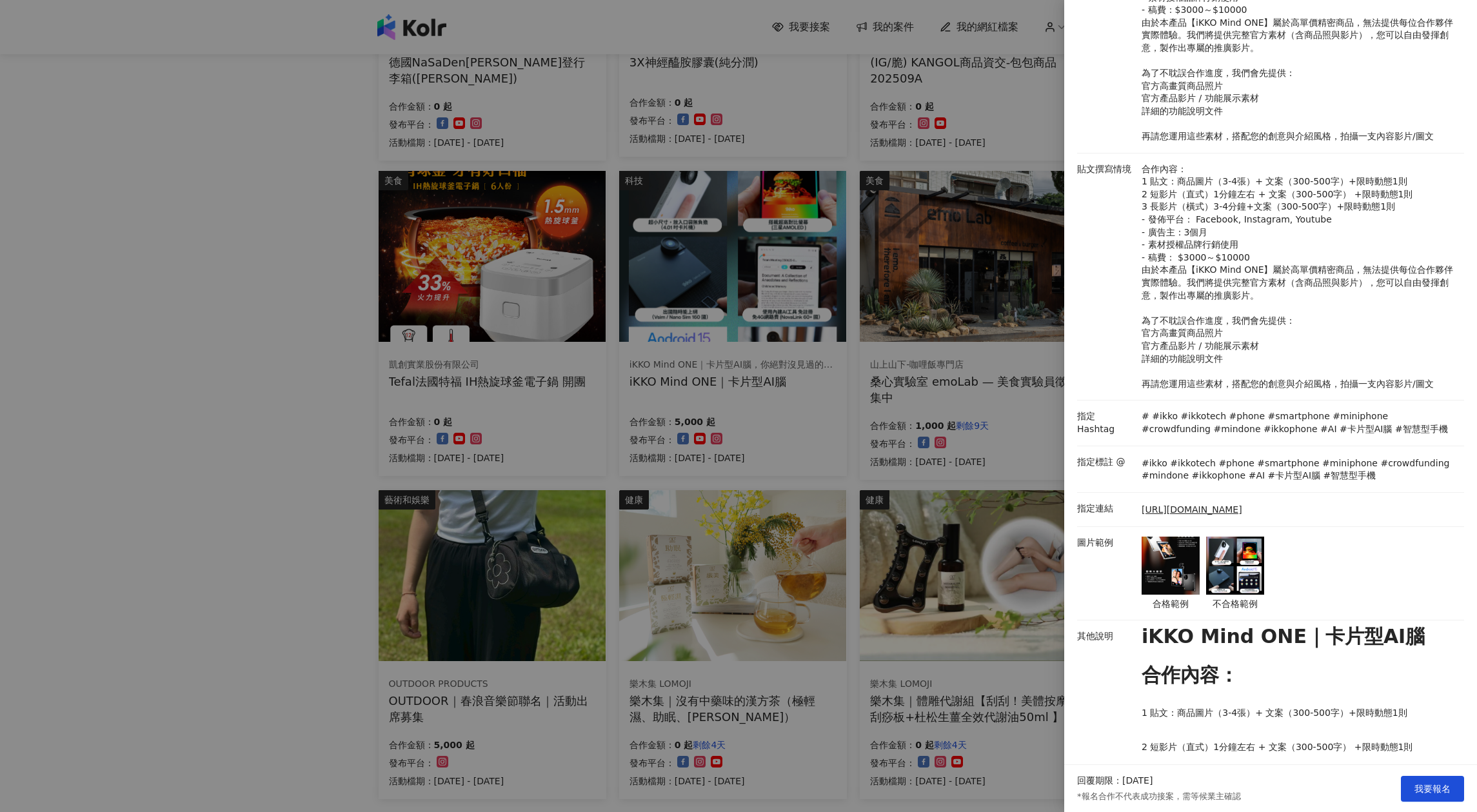
click at [1172, 575] on img at bounding box center [1170, 565] width 58 height 58
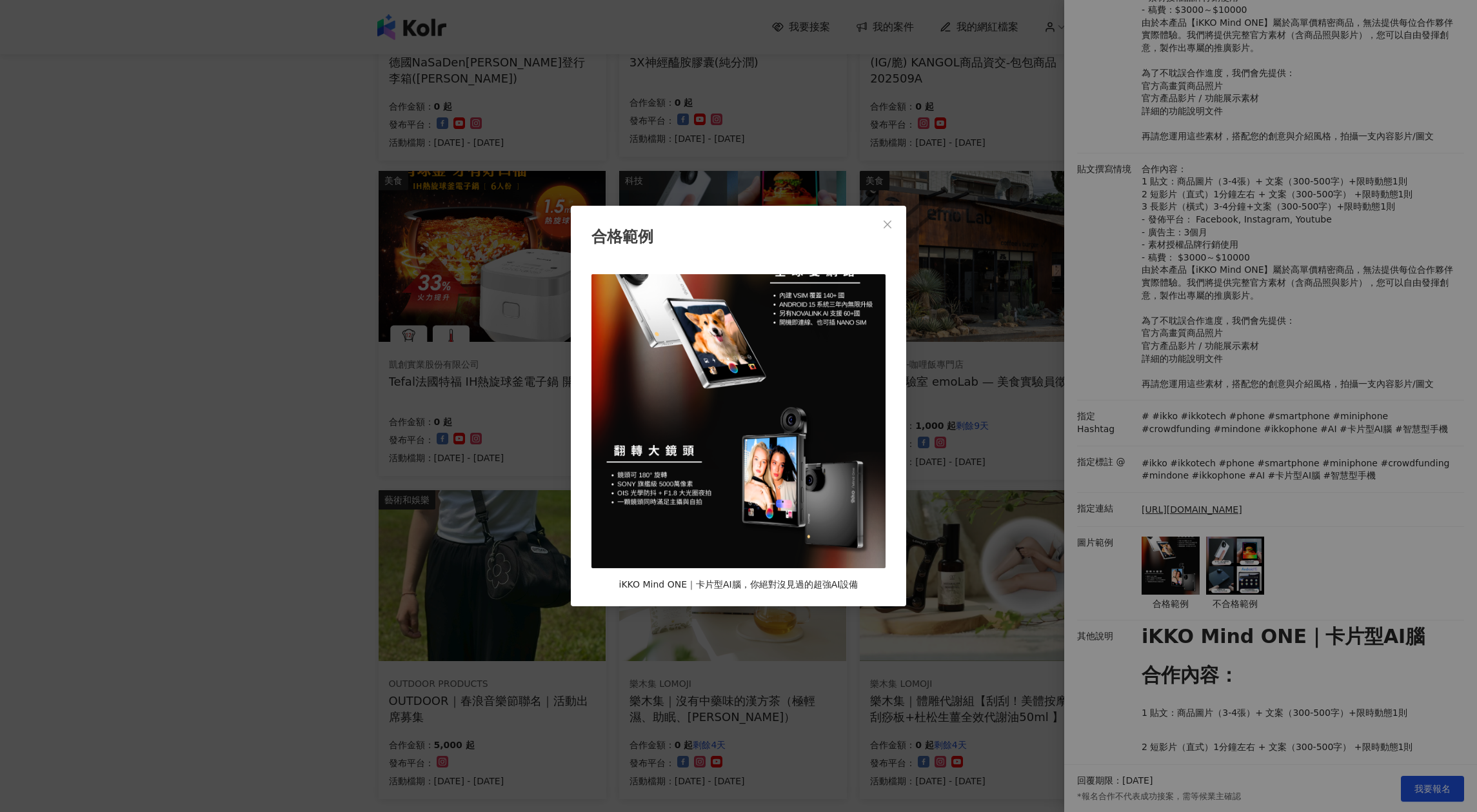
click at [1172, 573] on div "合格範例 iKKO Mind ONE｜卡片型AI腦，你絕對沒見過的超強AI設備" at bounding box center [738, 406] width 1477 height 812
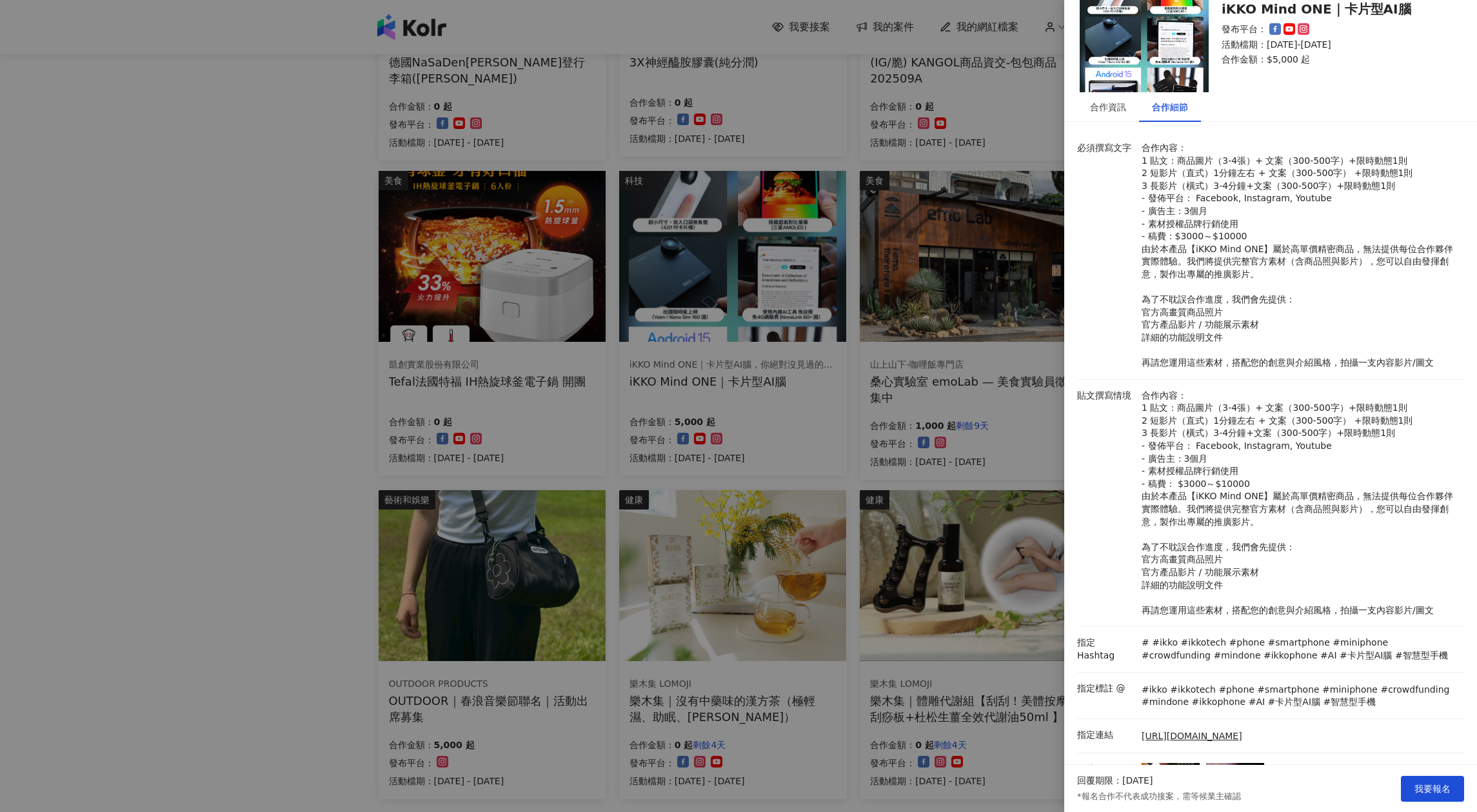
scroll to position [27, 0]
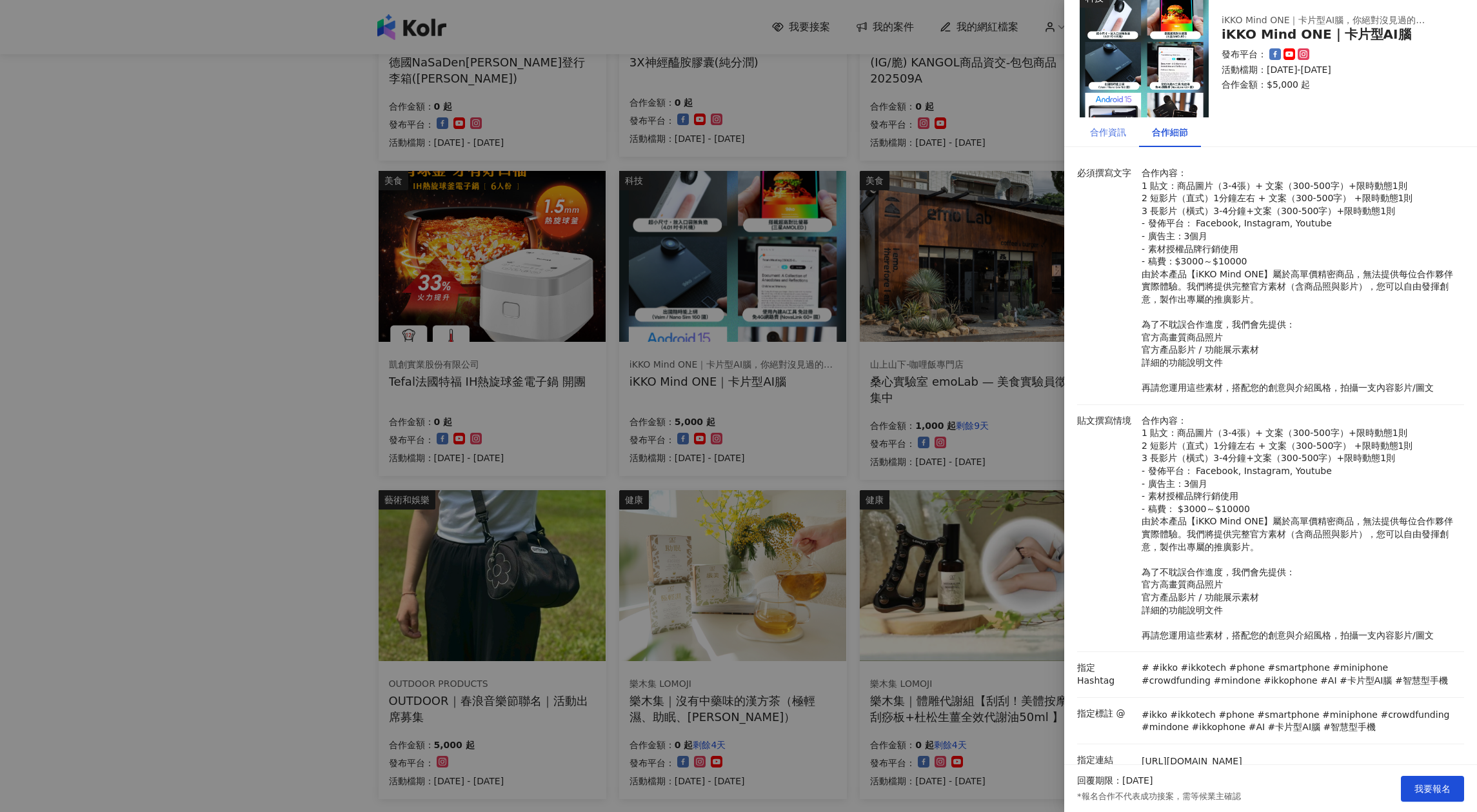
click at [1127, 137] on div "合作資訊" at bounding box center [1108, 132] width 62 height 30
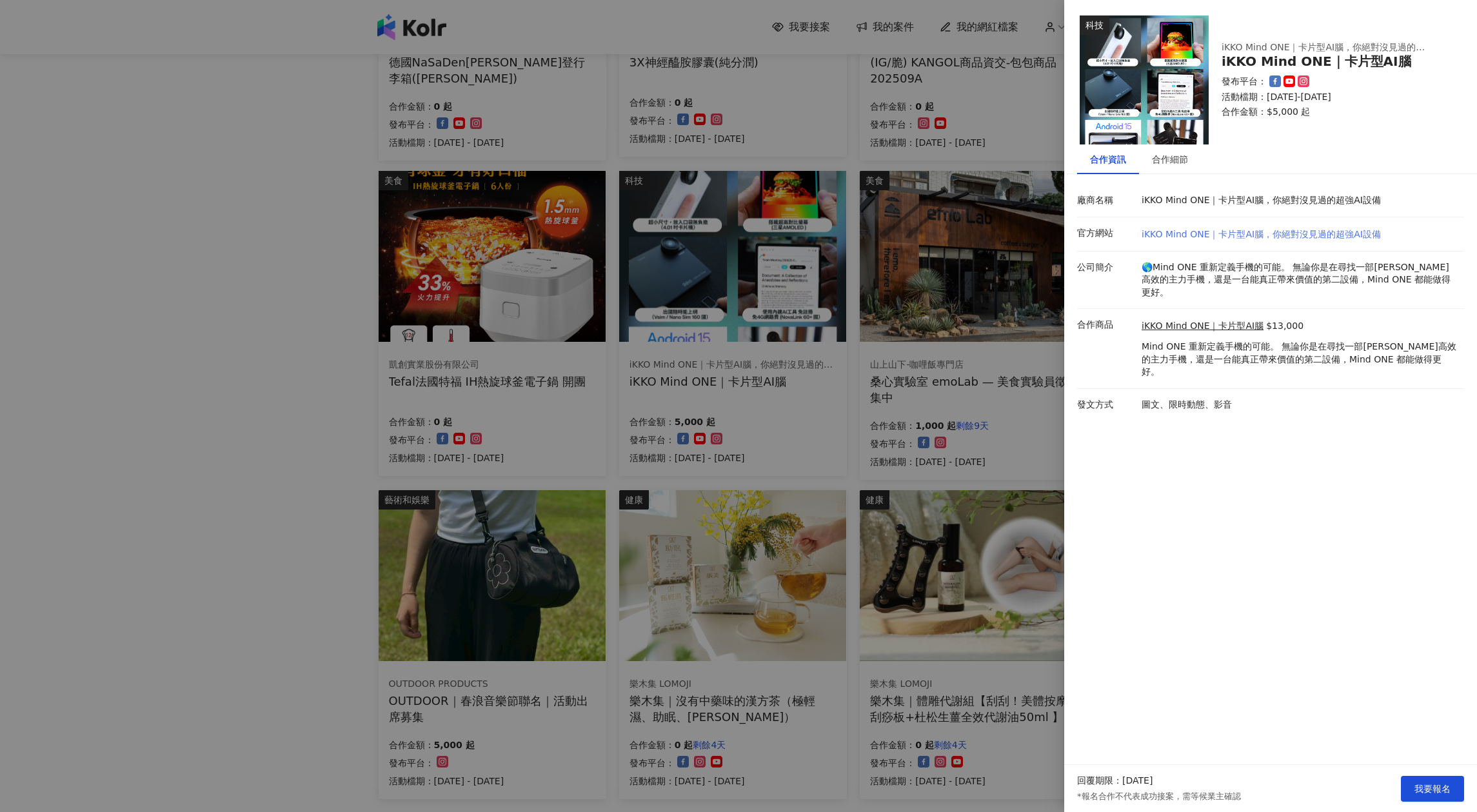
click at [1229, 232] on link "iKKO Mind ONE｜卡片型AI腦，你絕對沒見過的超強AI設備" at bounding box center [1261, 234] width 239 height 10
click at [1169, 171] on div "合作細節" at bounding box center [1170, 159] width 62 height 30
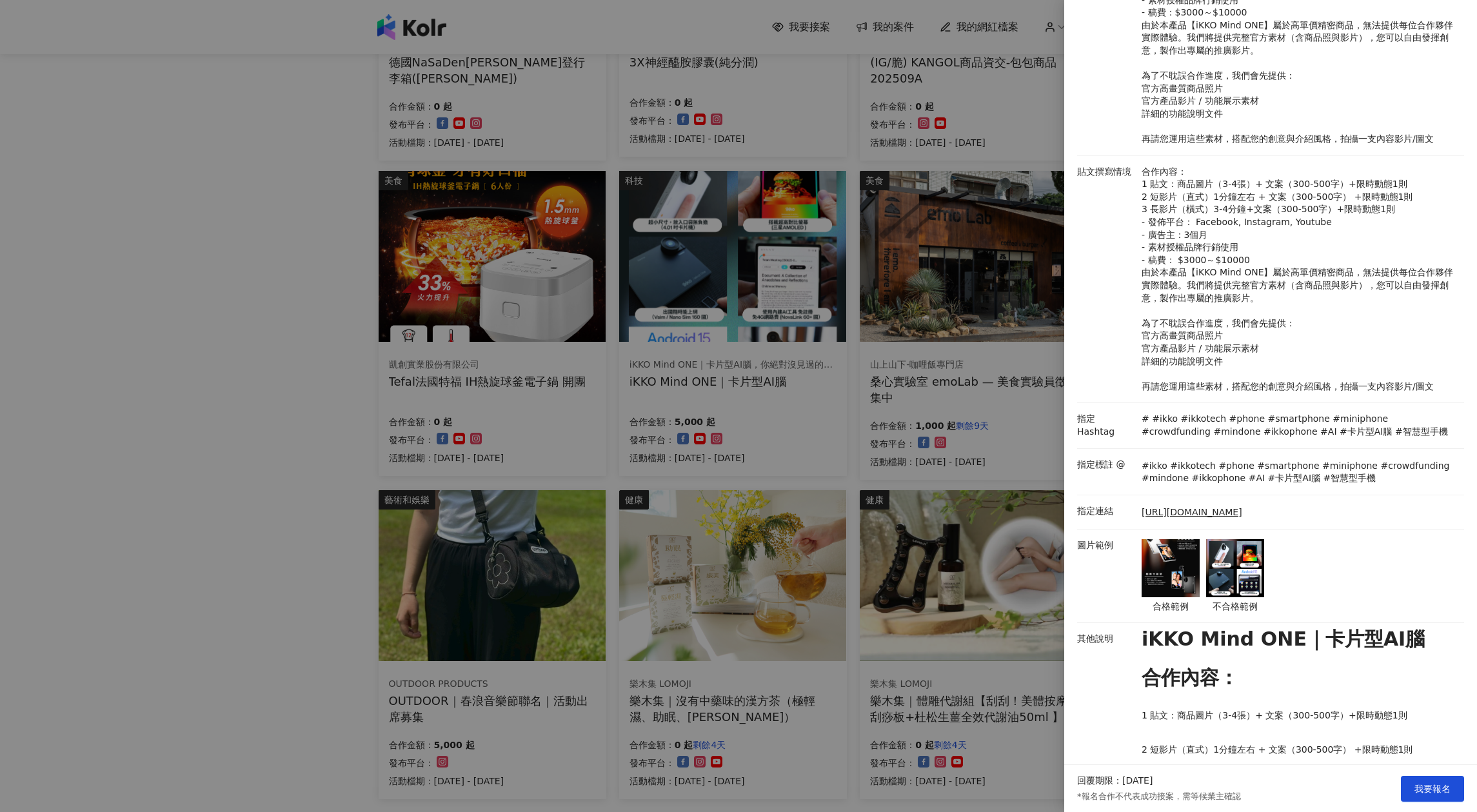
scroll to position [279, 0]
click at [1208, 517] on link "https://www.surveycake.com/s/bq9N1?fbclid=IwY2xjawM6IQ1leHRuA2FlbQIxMABicmlkETF…" at bounding box center [1192, 510] width 101 height 13
click at [384, 240] on div at bounding box center [738, 406] width 1477 height 812
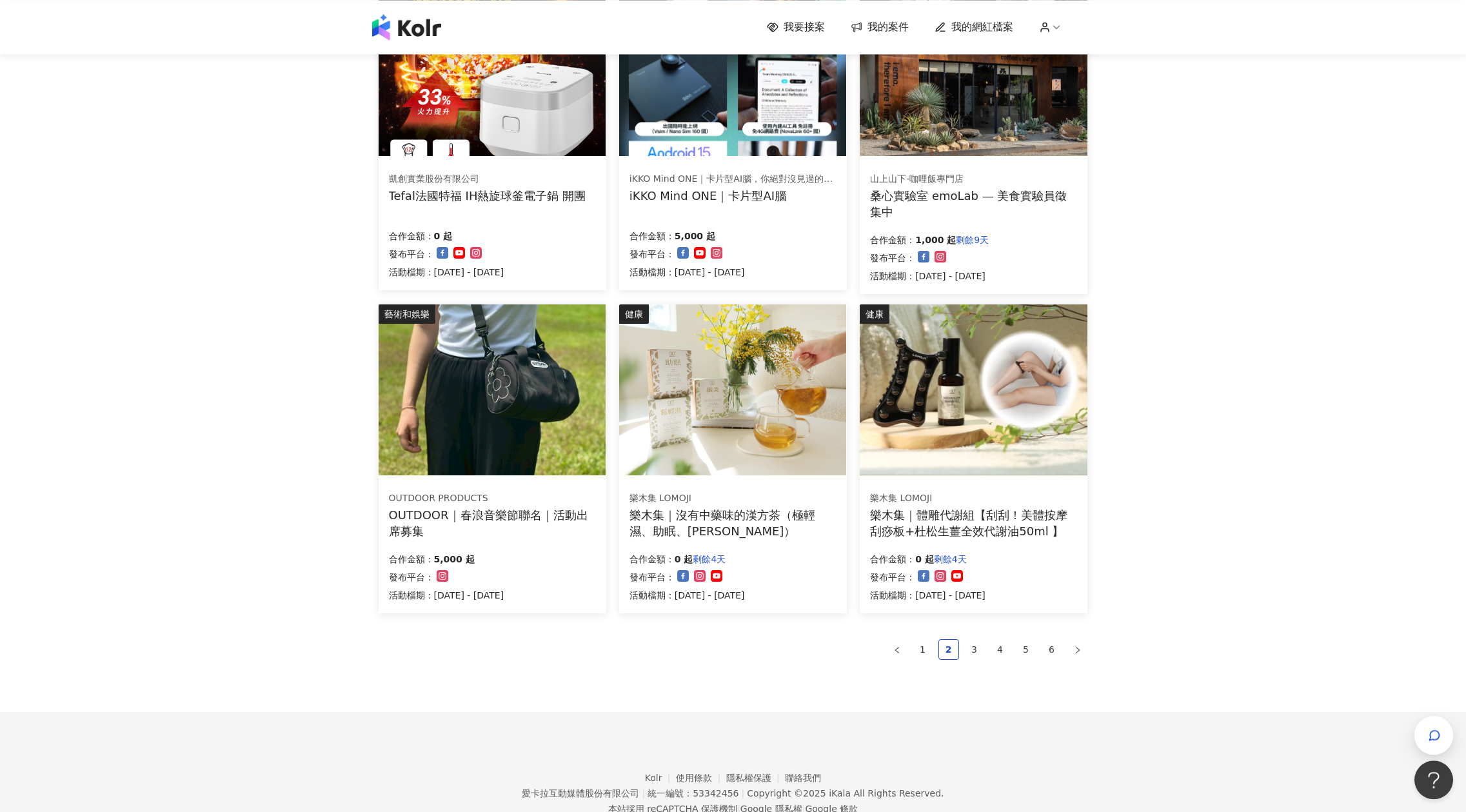
scroll to position [645, 0]
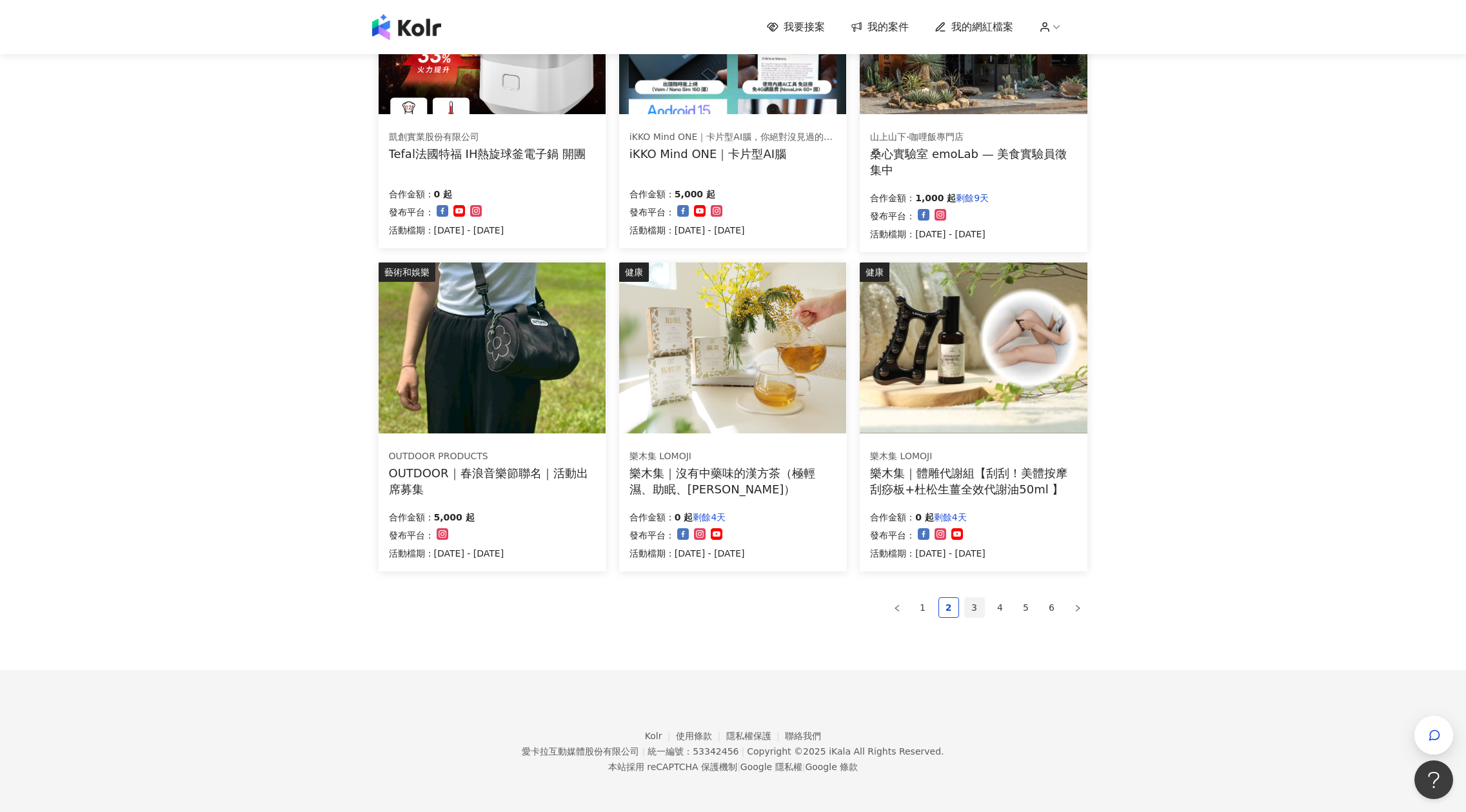
click at [974, 604] on link "3" at bounding box center [974, 607] width 19 height 19
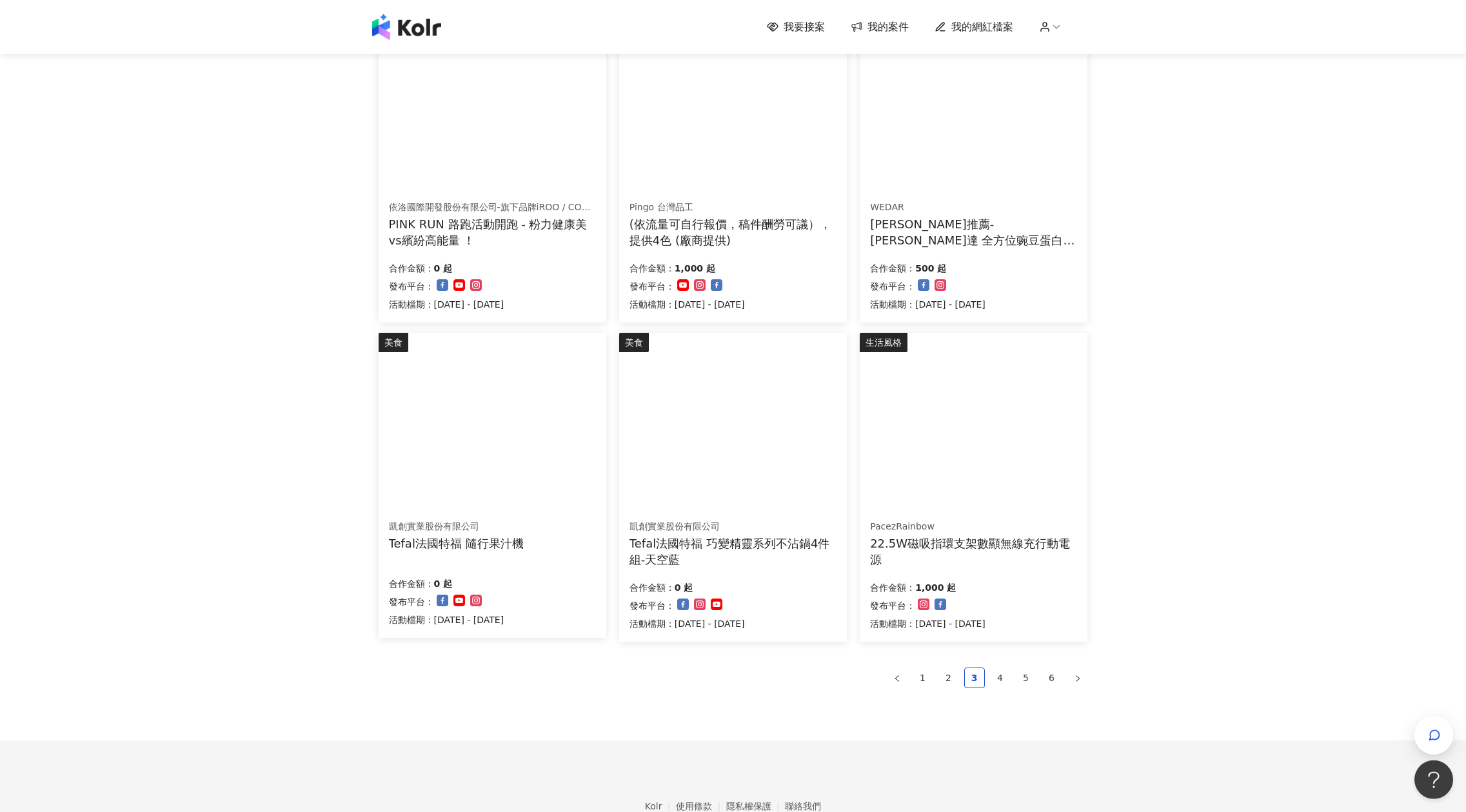
scroll to position [576, 0]
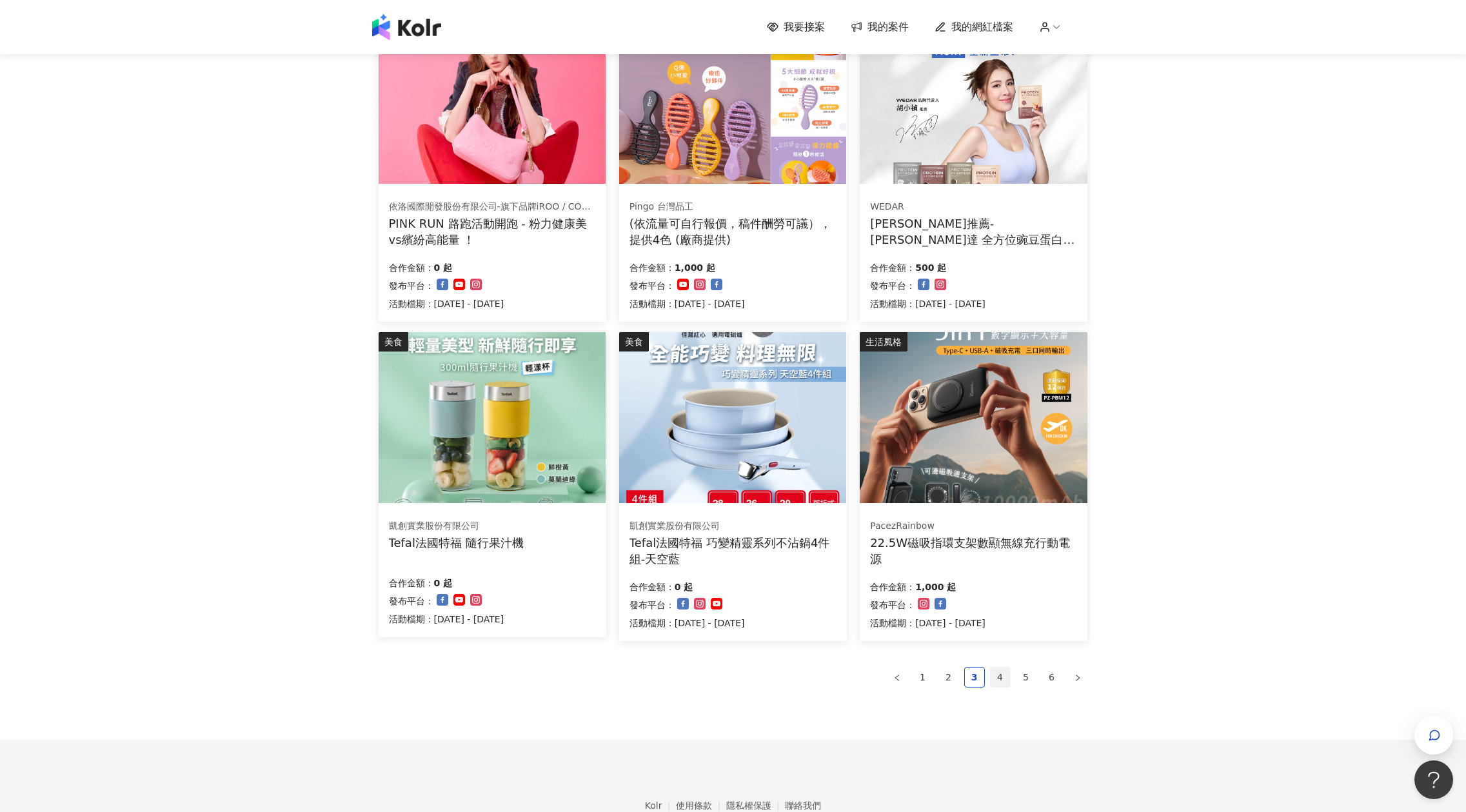
click at [1000, 683] on link "4" at bounding box center [1000, 677] width 19 height 19
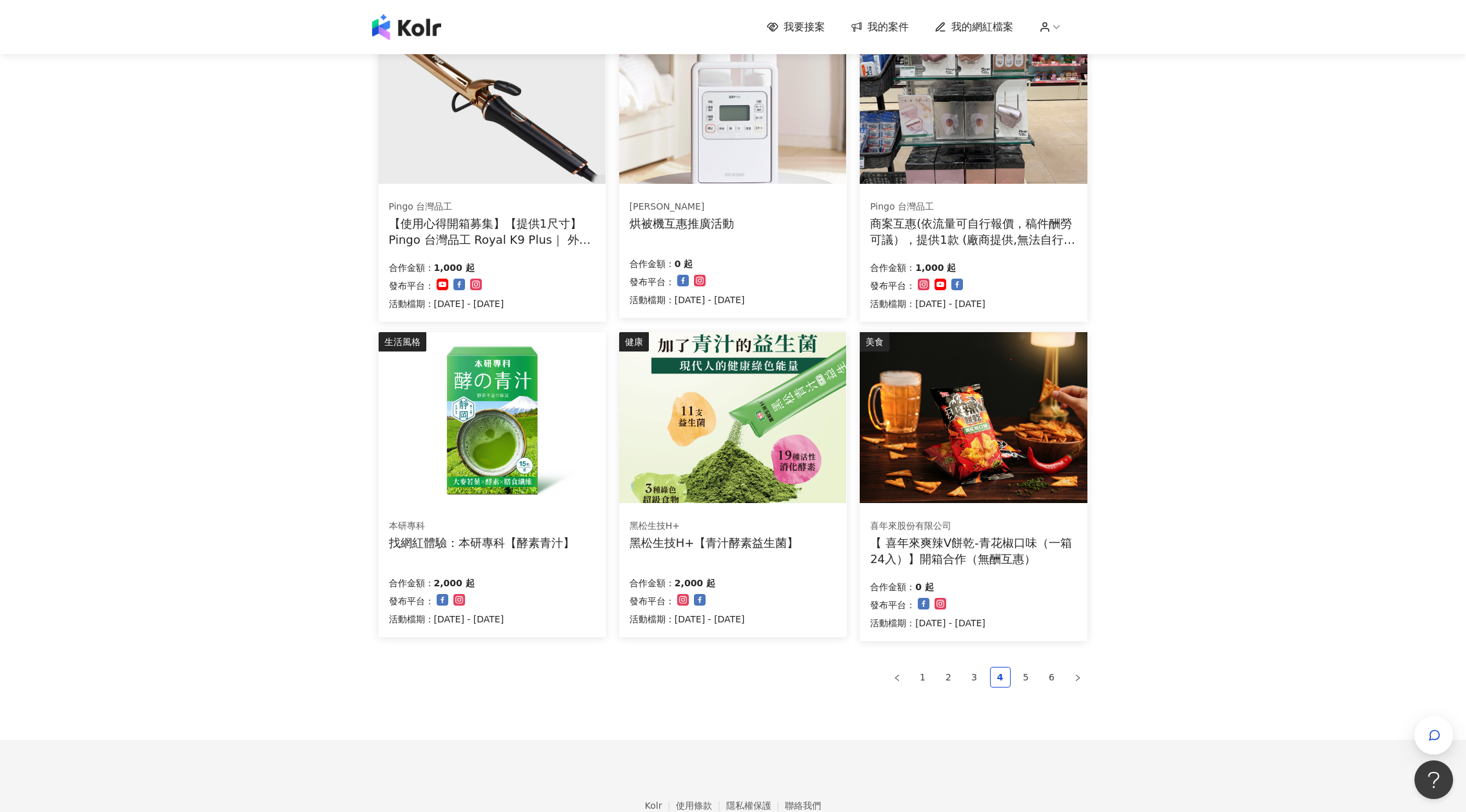
click at [1006, 167] on img at bounding box center [974, 98] width 227 height 171
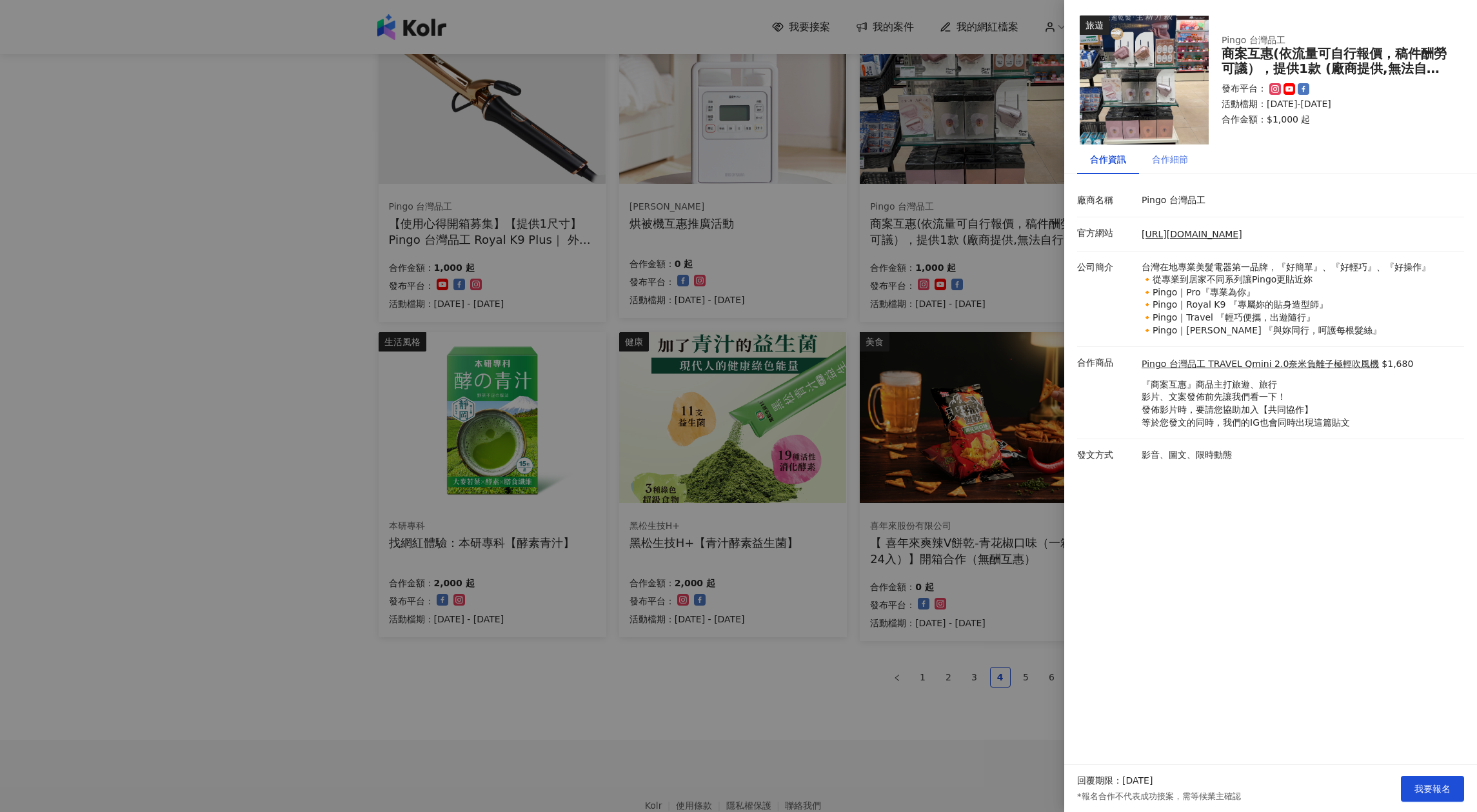
click at [1177, 168] on div "合作細節" at bounding box center [1170, 159] width 62 height 30
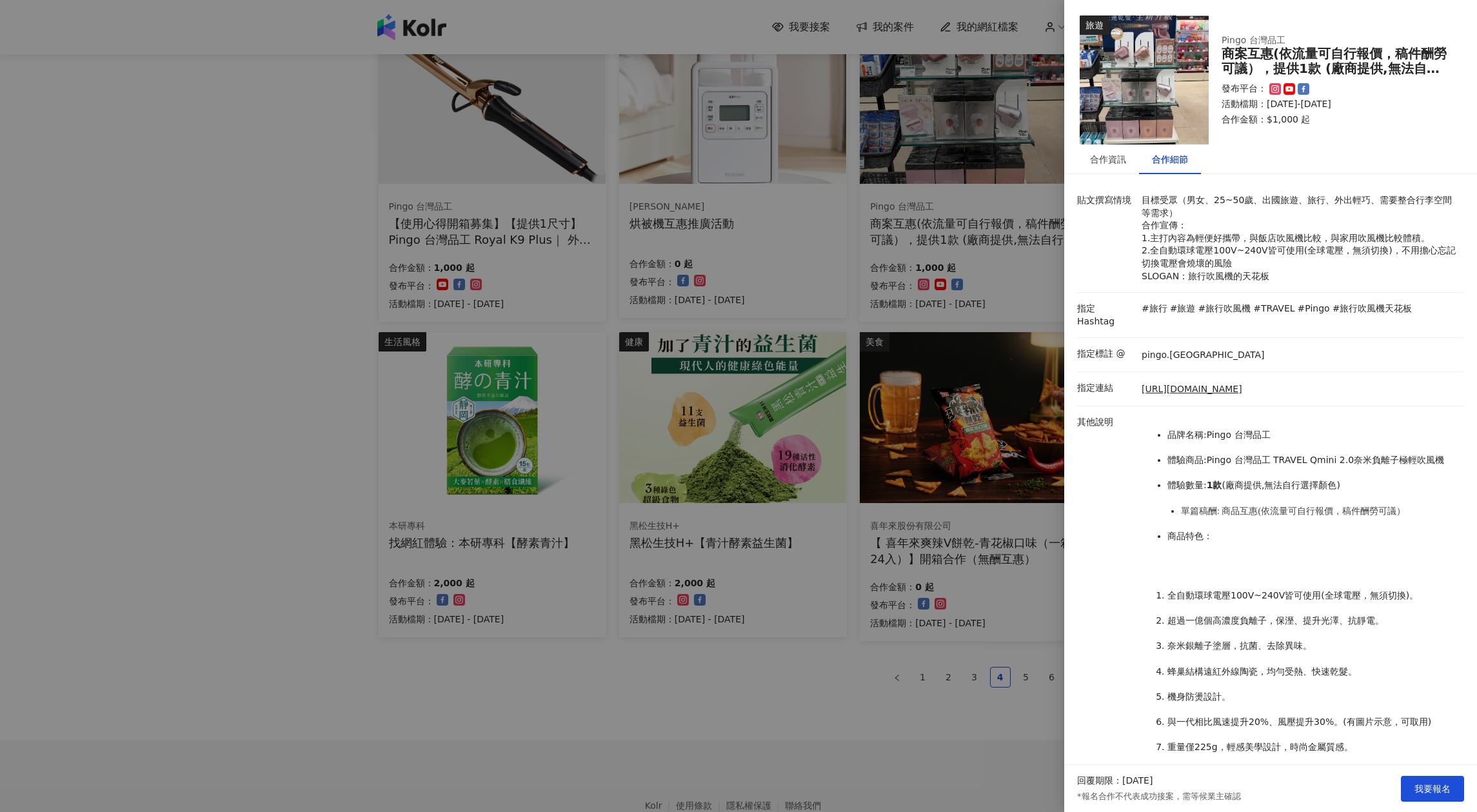
click at [903, 731] on div at bounding box center [738, 406] width 1477 height 812
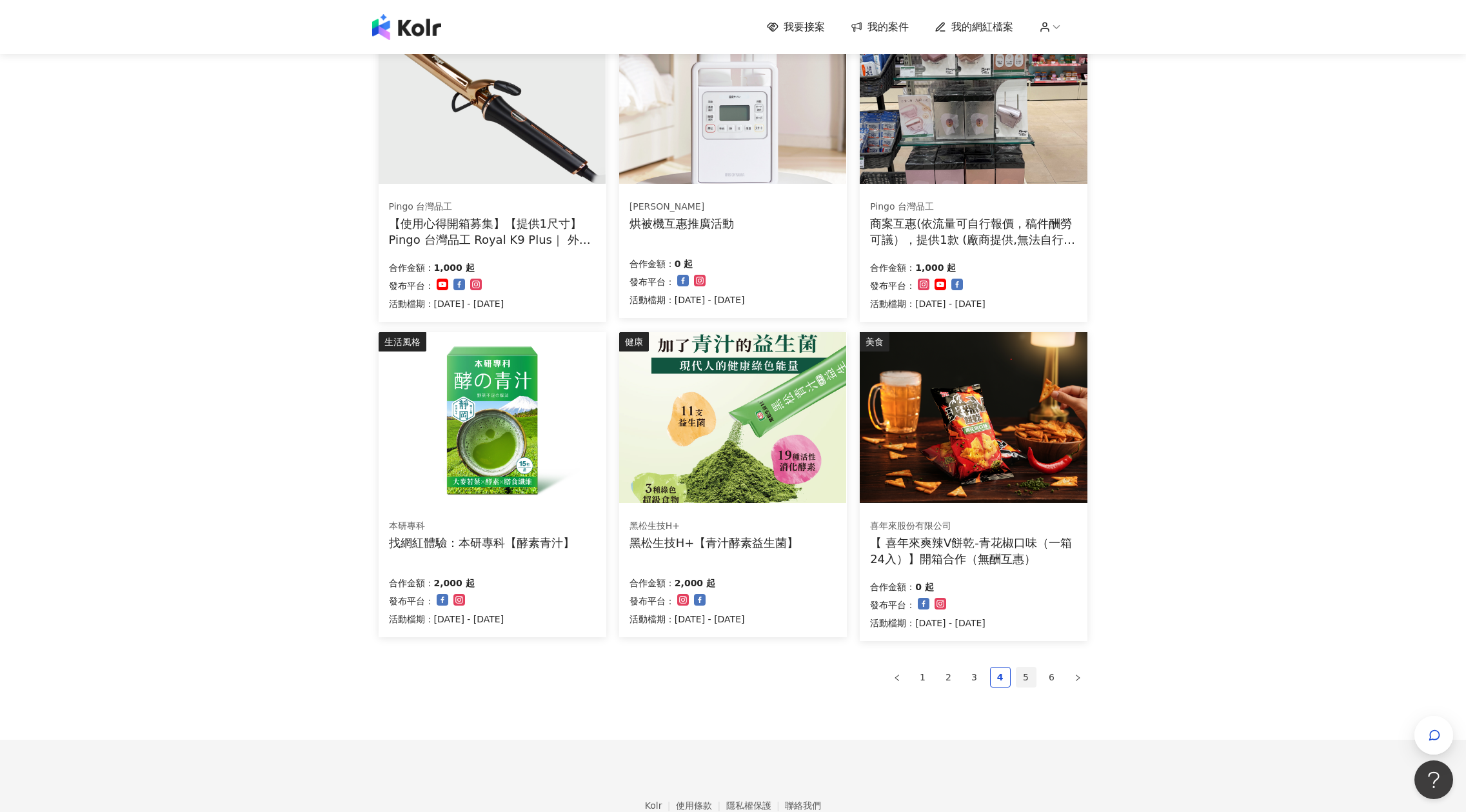
click at [1028, 683] on link "5" at bounding box center [1026, 677] width 19 height 19
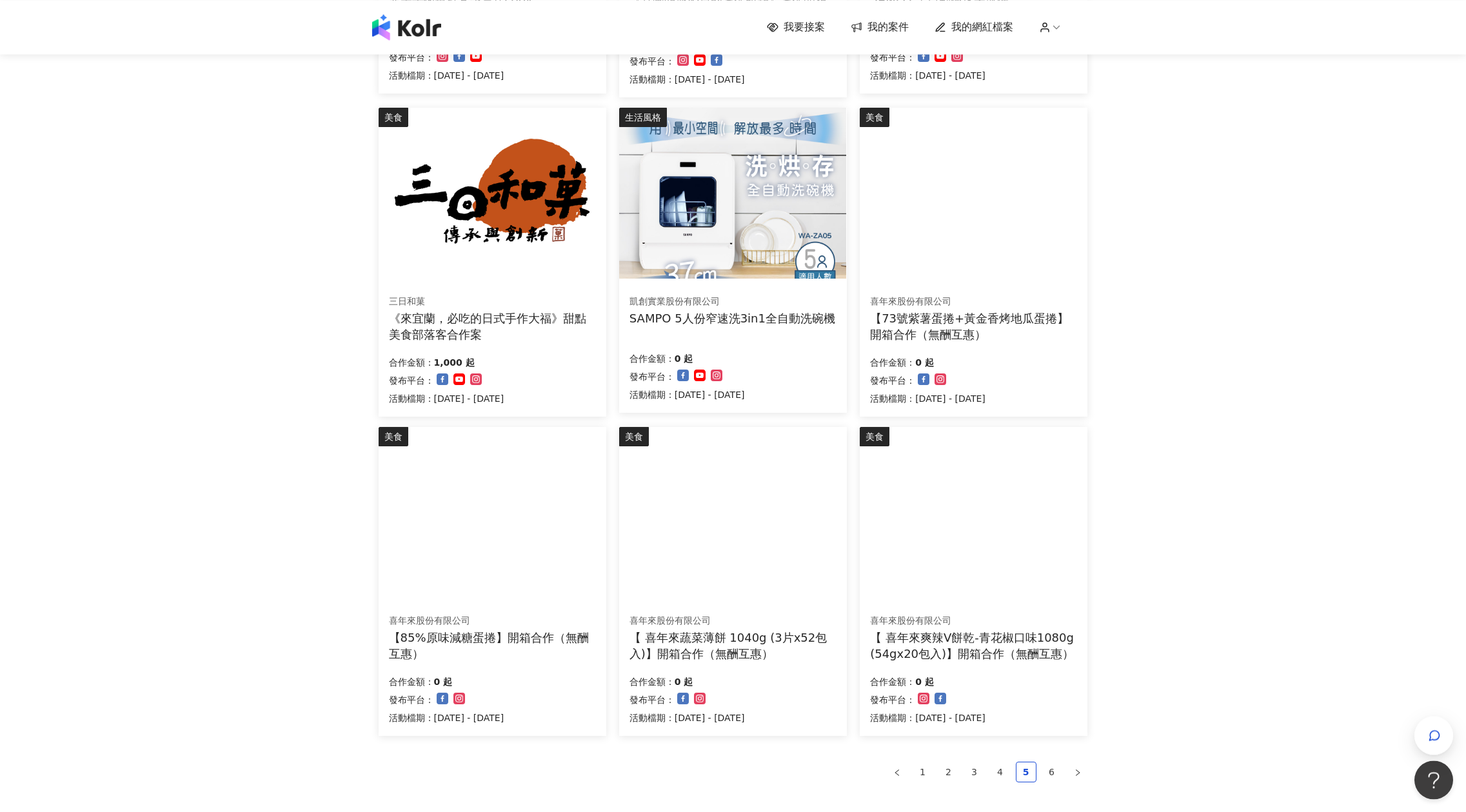
scroll to position [506, 0]
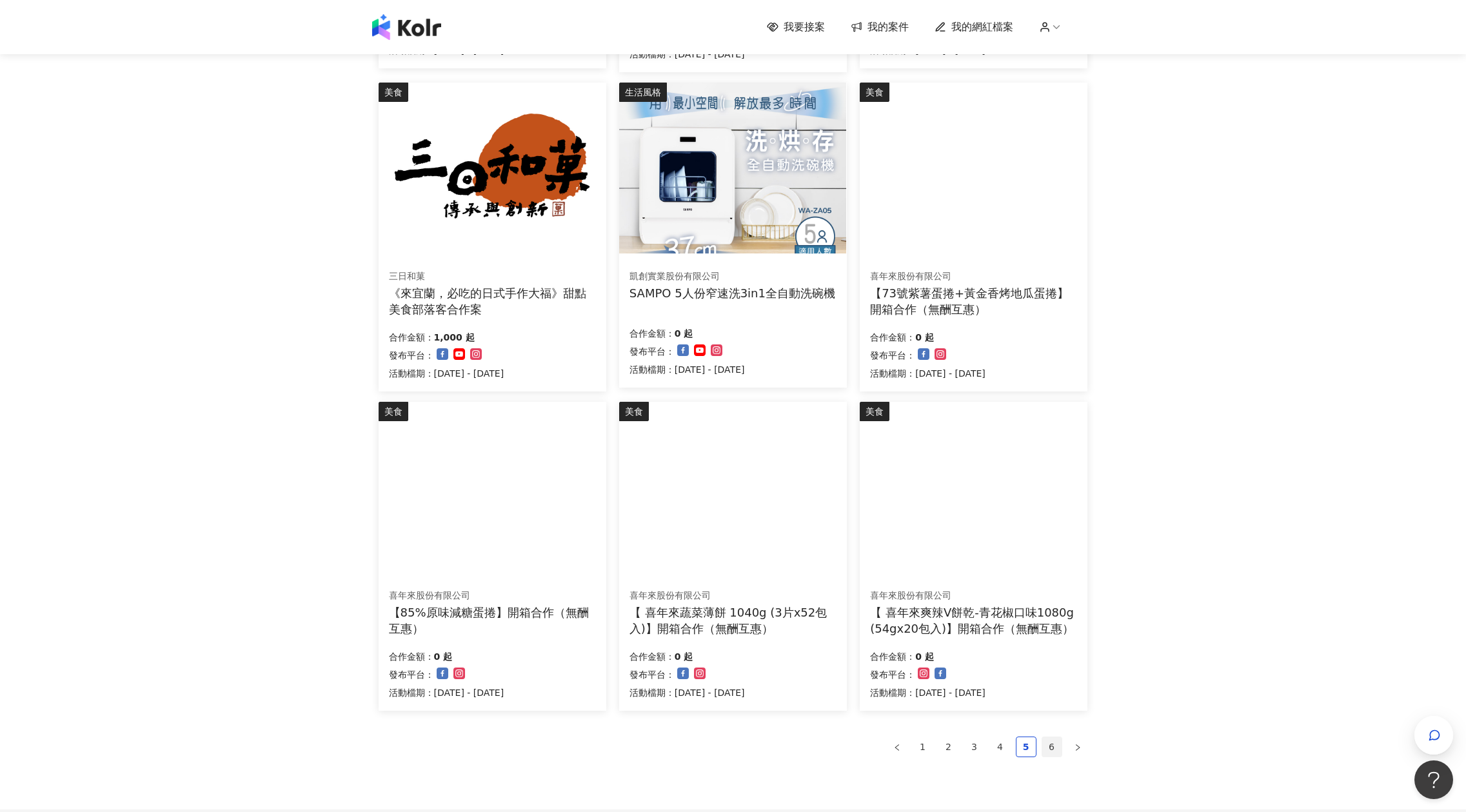
click at [1046, 751] on link "6" at bounding box center [1051, 746] width 19 height 19
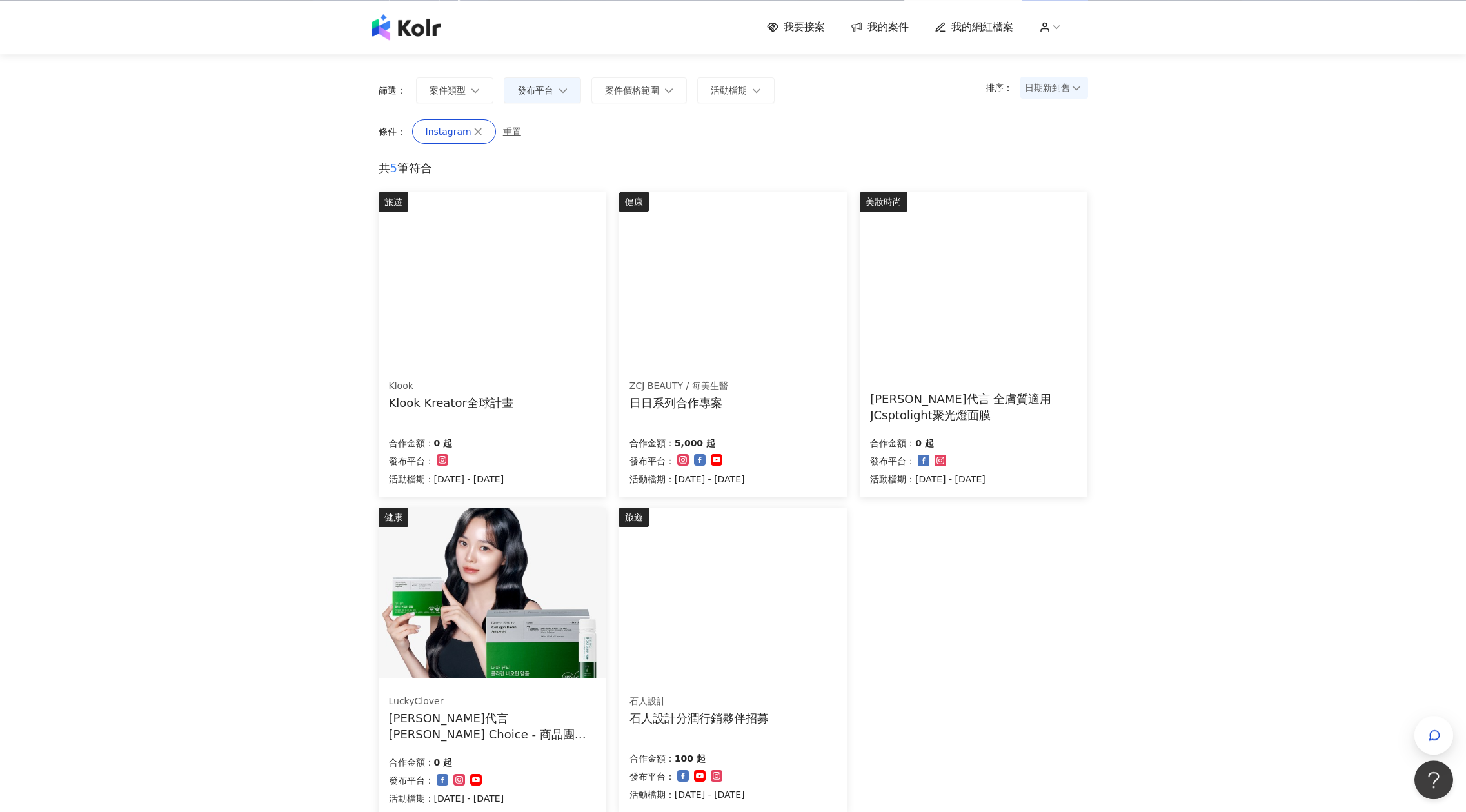
scroll to position [0, 0]
